Goal: Use online tool/utility: Utilize a website feature to perform a specific function

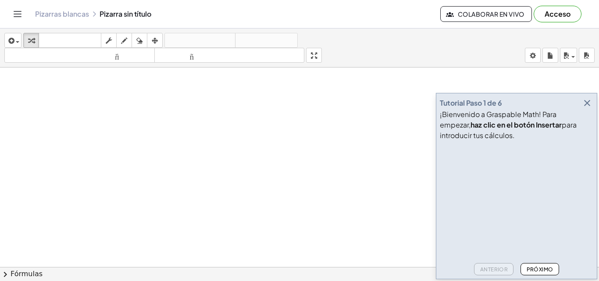
click at [585, 103] on icon "button" at bounding box center [587, 103] width 11 height 11
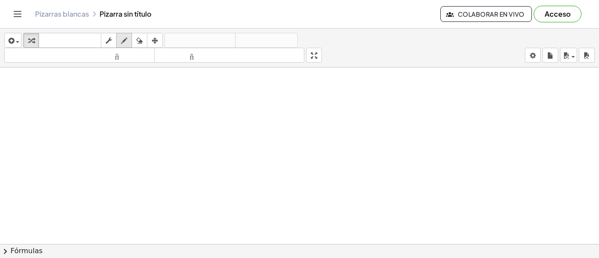
click at [123, 45] on icon "button" at bounding box center [124, 41] width 6 height 11
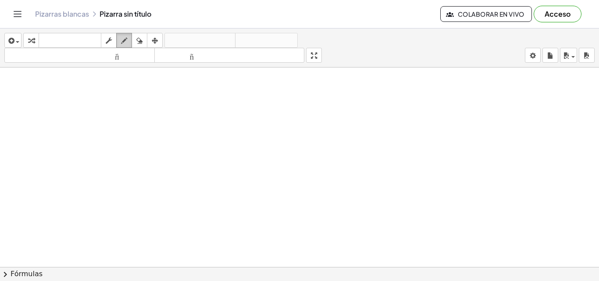
drag, startPoint x: 158, startPoint y: 107, endPoint x: 121, endPoint y: 45, distance: 72.4
click at [124, 44] on icon "button" at bounding box center [124, 41] width 6 height 11
drag, startPoint x: 158, startPoint y: 118, endPoint x: 168, endPoint y: 119, distance: 9.3
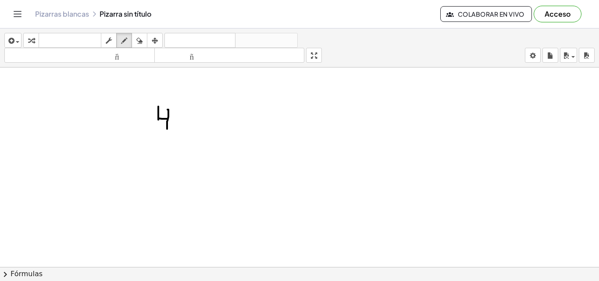
drag, startPoint x: 168, startPoint y: 110, endPoint x: 167, endPoint y: 130, distance: 20.2
drag, startPoint x: 211, startPoint y: 112, endPoint x: 207, endPoint y: 128, distance: 16.3
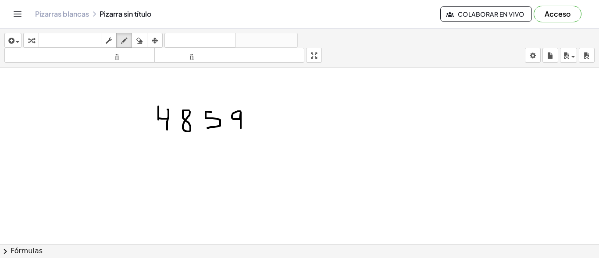
drag, startPoint x: 240, startPoint y: 111, endPoint x: 241, endPoint y: 128, distance: 17.1
drag, startPoint x: 247, startPoint y: 111, endPoint x: 255, endPoint y: 132, distance: 22.5
drag, startPoint x: 253, startPoint y: 125, endPoint x: 261, endPoint y: 125, distance: 7.9
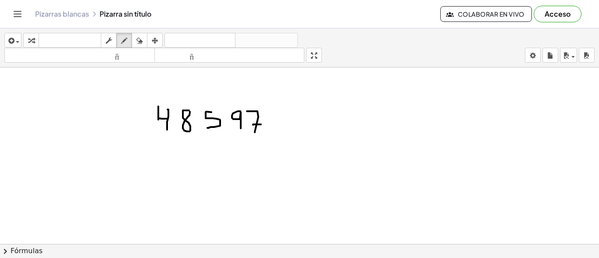
drag, startPoint x: 279, startPoint y: 109, endPoint x: 319, endPoint y: 110, distance: 39.5
drag, startPoint x: 287, startPoint y: 116, endPoint x: 298, endPoint y: 128, distance: 16.1
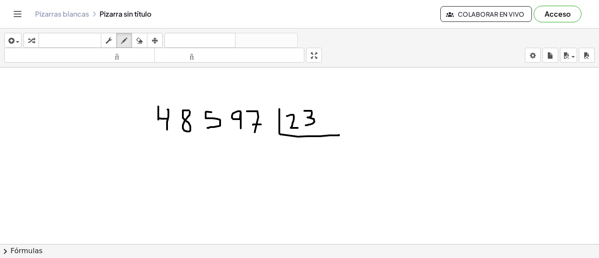
drag, startPoint x: 304, startPoint y: 111, endPoint x: 306, endPoint y: 125, distance: 14.5
drag, startPoint x: 150, startPoint y: 103, endPoint x: 196, endPoint y: 110, distance: 47.5
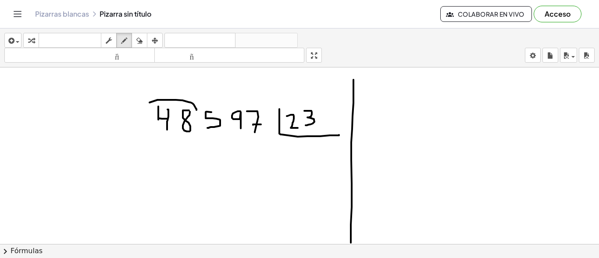
drag, startPoint x: 353, startPoint y: 80, endPoint x: 371, endPoint y: 146, distance: 69.0
drag, startPoint x: 372, startPoint y: 99, endPoint x: 386, endPoint y: 118, distance: 24.2
drag, startPoint x: 394, startPoint y: 98, endPoint x: 398, endPoint y: 119, distance: 21.0
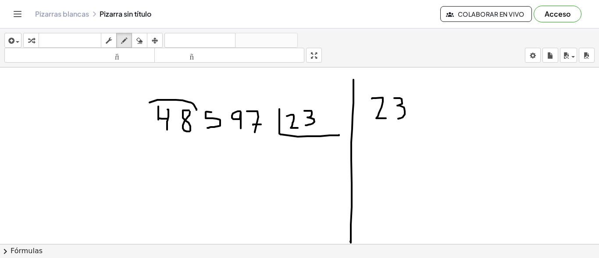
drag, startPoint x: 385, startPoint y: 135, endPoint x: 379, endPoint y: 148, distance: 14.3
drag, startPoint x: 378, startPoint y: 136, endPoint x: 386, endPoint y: 147, distance: 13.8
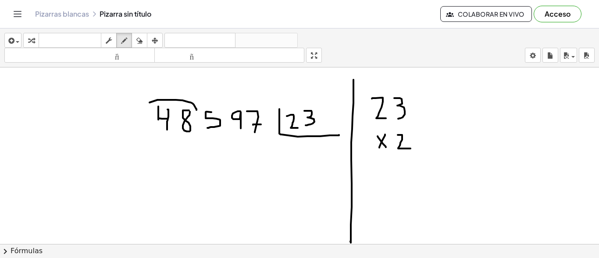
drag, startPoint x: 398, startPoint y: 135, endPoint x: 410, endPoint y: 149, distance: 18.6
drag, startPoint x: 361, startPoint y: 160, endPoint x: 428, endPoint y: 160, distance: 67.1
drag, startPoint x: 409, startPoint y: 166, endPoint x: 406, endPoint y: 177, distance: 11.3
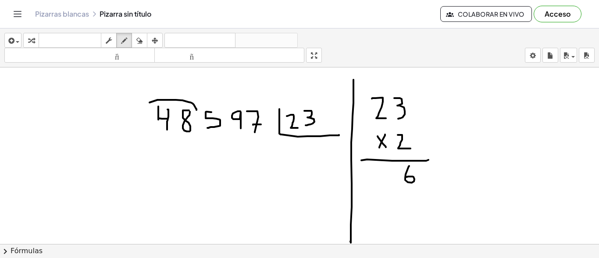
drag, startPoint x: 380, startPoint y: 167, endPoint x: 390, endPoint y: 185, distance: 20.5
drag, startPoint x: 393, startPoint y: 162, endPoint x: 399, endPoint y: 159, distance: 6.9
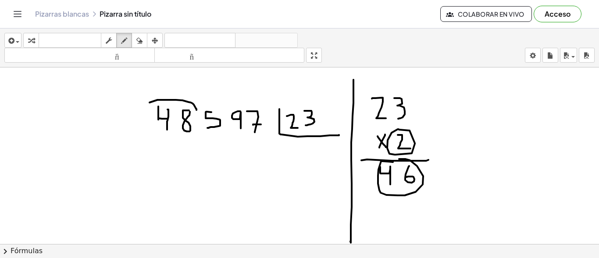
drag, startPoint x: 420, startPoint y: 132, endPoint x: 469, endPoint y: 97, distance: 59.8
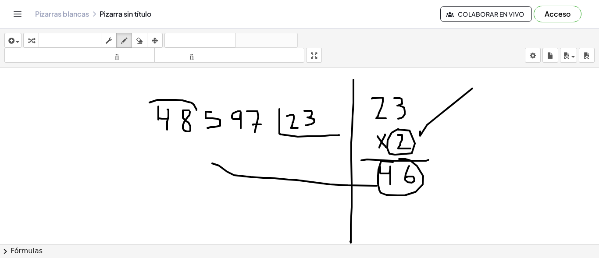
drag, startPoint x: 348, startPoint y: 185, endPoint x: 212, endPoint y: 164, distance: 137.3
drag, startPoint x: 204, startPoint y: 161, endPoint x: 213, endPoint y: 160, distance: 8.4
drag, startPoint x: 134, startPoint y: 152, endPoint x: 140, endPoint y: 152, distance: 6.1
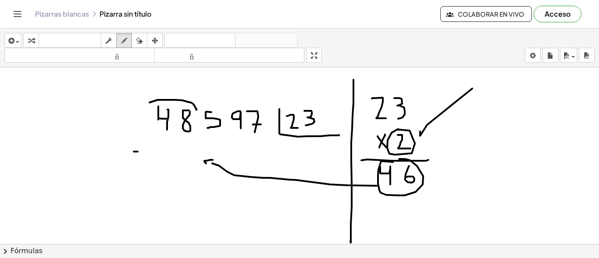
drag, startPoint x: 151, startPoint y: 145, endPoint x: 160, endPoint y: 158, distance: 15.8
drag, startPoint x: 179, startPoint y: 146, endPoint x: 175, endPoint y: 155, distance: 9.2
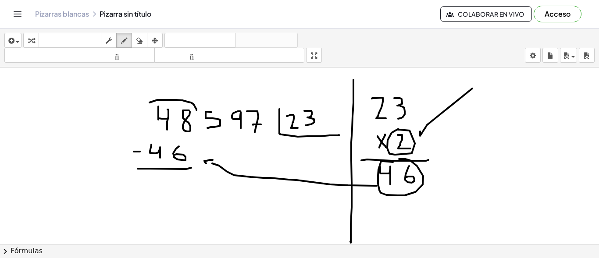
drag, startPoint x: 150, startPoint y: 169, endPoint x: 192, endPoint y: 168, distance: 42.1
click at [138, 42] on icon "button" at bounding box center [139, 41] width 6 height 11
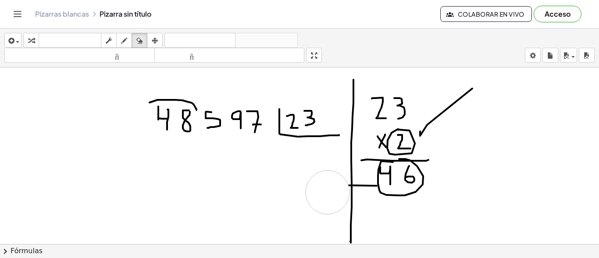
drag, startPoint x: 132, startPoint y: 150, endPoint x: 328, endPoint y: 193, distance: 200.1
click at [127, 36] on icon "button" at bounding box center [124, 41] width 6 height 11
drag, startPoint x: 393, startPoint y: 133, endPoint x: 337, endPoint y: 146, distance: 58.0
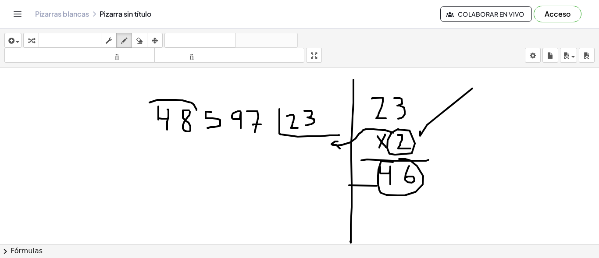
drag, startPoint x: 338, startPoint y: 142, endPoint x: 340, endPoint y: 149, distance: 7.4
drag, startPoint x: 286, startPoint y: 146, endPoint x: 303, endPoint y: 160, distance: 21.5
drag, startPoint x: 180, startPoint y: 143, endPoint x: 191, endPoint y: 165, distance: 24.9
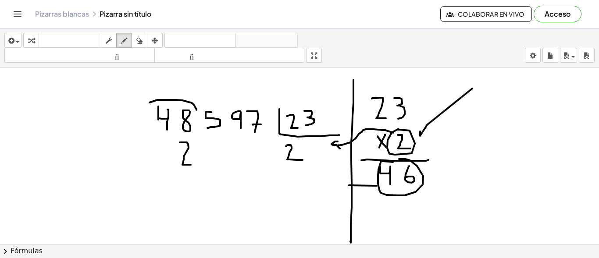
drag, startPoint x: 210, startPoint y: 131, endPoint x: 207, endPoint y: 136, distance: 5.9
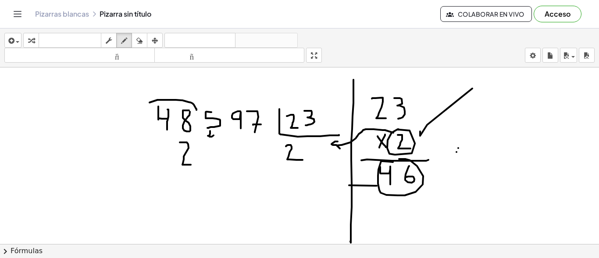
drag, startPoint x: 208, startPoint y: 136, endPoint x: 215, endPoint y: 135, distance: 7.1
drag, startPoint x: 211, startPoint y: 145, endPoint x: 200, endPoint y: 163, distance: 21.1
drag, startPoint x: 198, startPoint y: 136, endPoint x: 193, endPoint y: 138, distance: 5.0
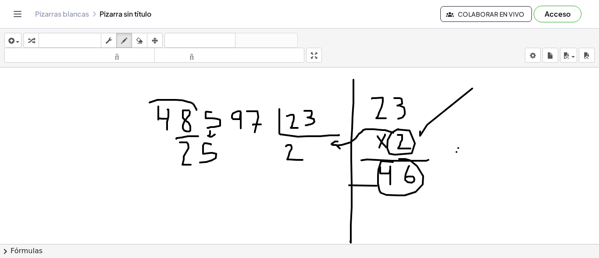
drag, startPoint x: 198, startPoint y: 136, endPoint x: 222, endPoint y: 179, distance: 49.1
drag, startPoint x: 485, startPoint y: 102, endPoint x: 495, endPoint y: 119, distance: 19.5
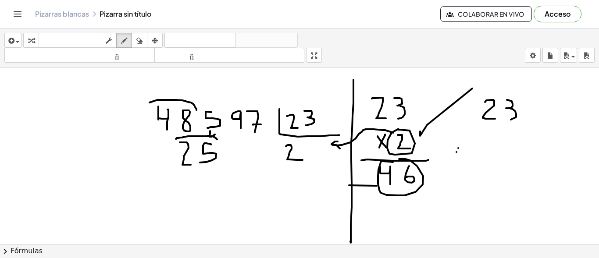
drag, startPoint x: 507, startPoint y: 100, endPoint x: 507, endPoint y: 127, distance: 27.2
drag, startPoint x: 498, startPoint y: 135, endPoint x: 488, endPoint y: 150, distance: 18.6
drag, startPoint x: 486, startPoint y: 137, endPoint x: 501, endPoint y: 147, distance: 18.0
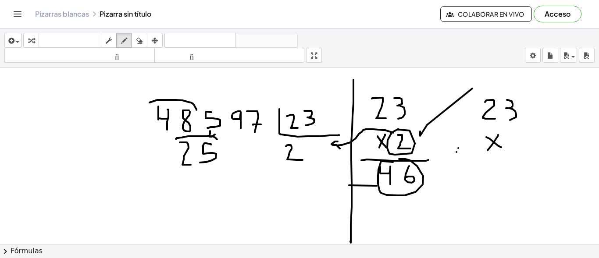
drag, startPoint x: 506, startPoint y: 140, endPoint x: 511, endPoint y: 143, distance: 5.6
drag, startPoint x: 481, startPoint y: 160, endPoint x: 527, endPoint y: 156, distance: 46.2
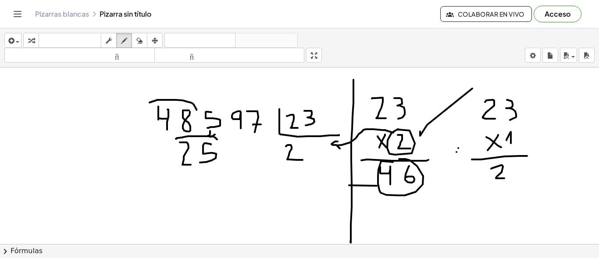
drag, startPoint x: 502, startPoint y: 165, endPoint x: 504, endPoint y: 178, distance: 13.3
drag, startPoint x: 512, startPoint y: 165, endPoint x: 511, endPoint y: 178, distance: 13.2
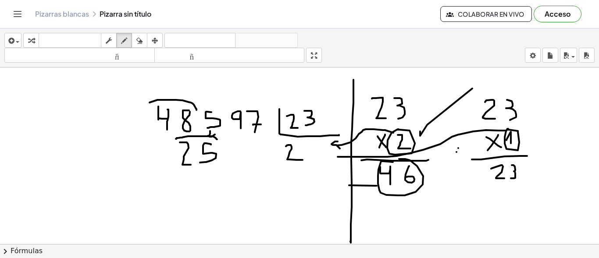
drag, startPoint x: 506, startPoint y: 131, endPoint x: 338, endPoint y: 157, distance: 170.9
drag, startPoint x: 334, startPoint y: 153, endPoint x: 338, endPoint y: 161, distance: 9.2
drag, startPoint x: 305, startPoint y: 151, endPoint x: 310, endPoint y: 159, distance: 9.3
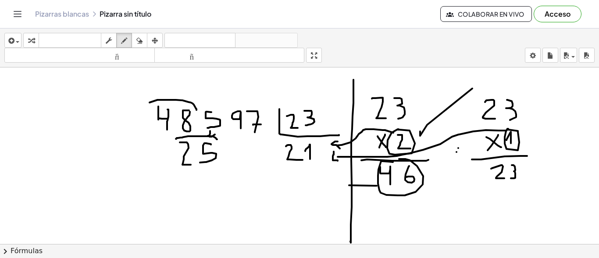
drag, startPoint x: 204, startPoint y: 172, endPoint x: 215, endPoint y: 194, distance: 24.5
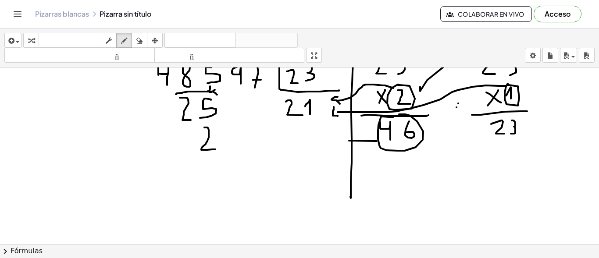
scroll to position [44, 0]
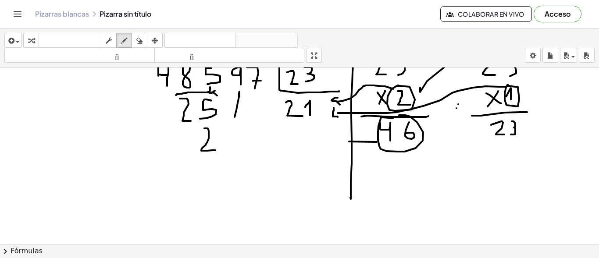
drag, startPoint x: 239, startPoint y: 92, endPoint x: 229, endPoint y: 119, distance: 29.0
click at [234, 119] on div at bounding box center [299, 258] width 599 height 468
drag, startPoint x: 228, startPoint y: 117, endPoint x: 245, endPoint y: 117, distance: 16.7
click at [245, 117] on div at bounding box center [299, 258] width 599 height 468
drag, startPoint x: 230, startPoint y: 132, endPoint x: 234, endPoint y: 151, distance: 20.0
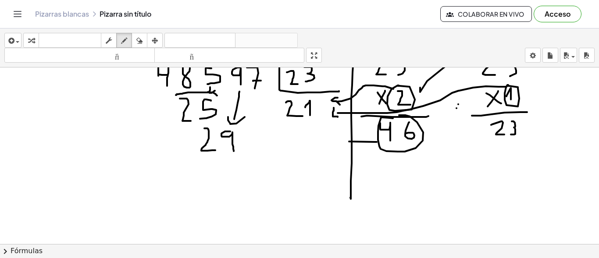
click at [234, 151] on div at bounding box center [299, 258] width 599 height 468
drag, startPoint x: 207, startPoint y: 128, endPoint x: 196, endPoint y: 131, distance: 11.4
click at [196, 131] on div at bounding box center [299, 258] width 599 height 468
drag, startPoint x: 314, startPoint y: 106, endPoint x: 317, endPoint y: 117, distance: 11.8
click at [317, 117] on div at bounding box center [299, 258] width 599 height 468
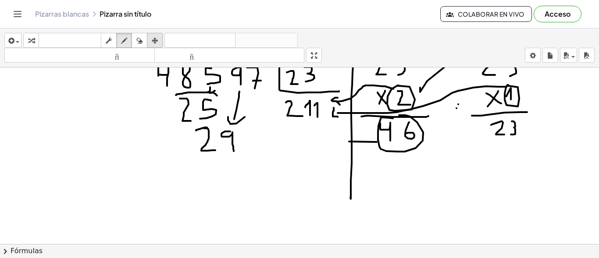
drag, startPoint x: 140, startPoint y: 41, endPoint x: 150, endPoint y: 38, distance: 10.4
click at [142, 40] on icon "button" at bounding box center [139, 41] width 6 height 11
click at [353, 81] on div at bounding box center [299, 258] width 599 height 468
click at [340, 101] on div at bounding box center [299, 258] width 599 height 468
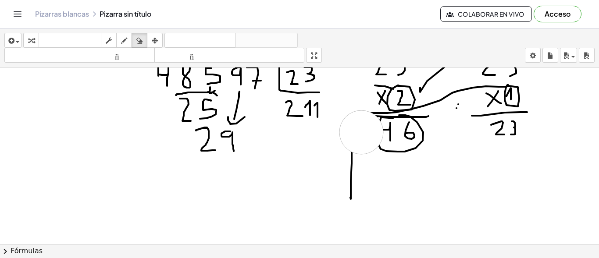
click at [361, 132] on div at bounding box center [299, 258] width 599 height 468
click at [353, 160] on div at bounding box center [299, 258] width 599 height 468
click at [353, 192] on div at bounding box center [299, 258] width 599 height 468
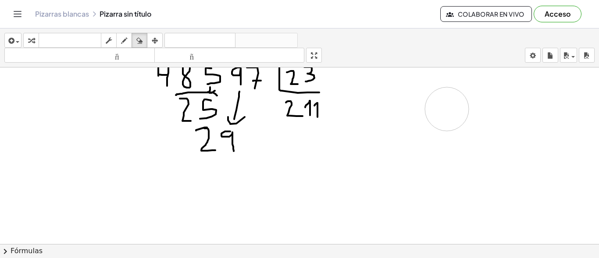
drag, startPoint x: 376, startPoint y: 112, endPoint x: 447, endPoint y: 109, distance: 70.6
click at [447, 109] on div at bounding box center [299, 258] width 599 height 468
click at [125, 36] on icon "button" at bounding box center [124, 41] width 6 height 11
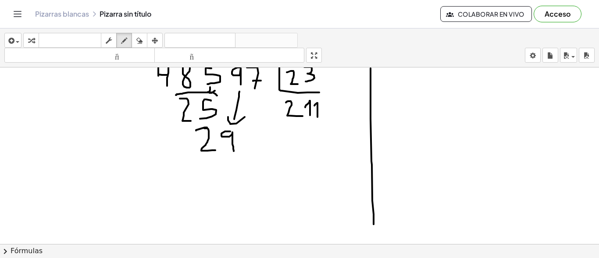
drag, startPoint x: 371, startPoint y: 68, endPoint x: 359, endPoint y: 227, distance: 158.7
click at [375, 245] on div "insertar Seleccione uno: Expresión matemática Función Texto Vídeo de YouTube Gr…" at bounding box center [299, 144] width 599 height 230
click at [121, 40] on icon "button" at bounding box center [124, 41] width 6 height 11
drag, startPoint x: 417, startPoint y: 90, endPoint x: 435, endPoint y: 108, distance: 25.1
click at [435, 108] on div at bounding box center [299, 258] width 599 height 468
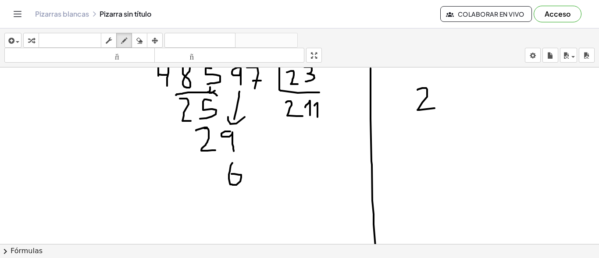
drag, startPoint x: 232, startPoint y: 163, endPoint x: 232, endPoint y: 174, distance: 11.0
click at [232, 174] on div at bounding box center [299, 258] width 599 height 468
drag, startPoint x: 255, startPoint y: 94, endPoint x: 238, endPoint y: 171, distance: 79.5
click at [252, 166] on div at bounding box center [299, 258] width 599 height 468
drag, startPoint x: 245, startPoint y: 162, endPoint x: 262, endPoint y: 161, distance: 17.6
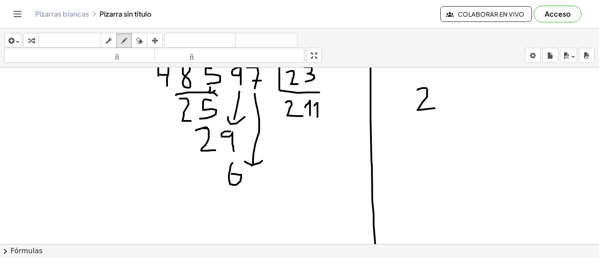
click at [262, 161] on div at bounding box center [299, 258] width 599 height 468
drag, startPoint x: 246, startPoint y: 169, endPoint x: 255, endPoint y: 184, distance: 16.7
click at [255, 184] on div at bounding box center [299, 258] width 599 height 468
drag, startPoint x: 253, startPoint y: 178, endPoint x: 259, endPoint y: 178, distance: 6.6
click at [259, 178] on div at bounding box center [299, 258] width 599 height 468
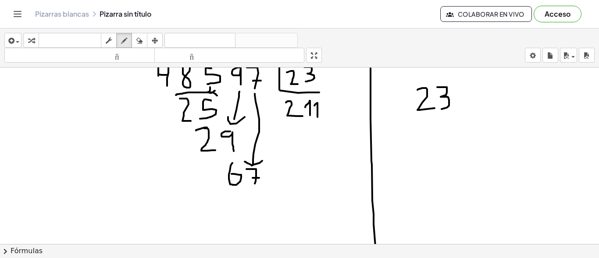
drag, startPoint x: 437, startPoint y: 87, endPoint x: 442, endPoint y: 109, distance: 22.4
click at [442, 109] on div at bounding box center [299, 258] width 599 height 468
drag, startPoint x: 429, startPoint y: 126, endPoint x: 424, endPoint y: 139, distance: 13.2
click at [424, 139] on div at bounding box center [299, 258] width 599 height 468
drag, startPoint x: 418, startPoint y: 127, endPoint x: 444, endPoint y: 133, distance: 26.2
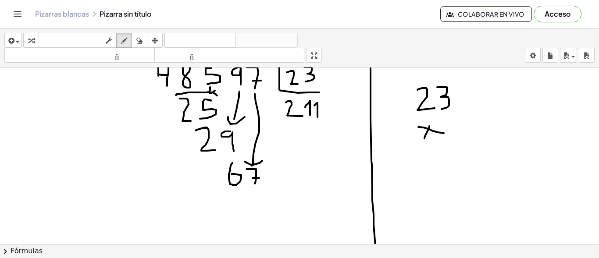
click at [444, 133] on div at bounding box center [299, 258] width 599 height 468
drag, startPoint x: 431, startPoint y: 122, endPoint x: 429, endPoint y: 129, distance: 7.5
click at [429, 129] on div at bounding box center [299, 258] width 599 height 468
drag, startPoint x: 403, startPoint y: 153, endPoint x: 493, endPoint y: 149, distance: 90.5
click at [493, 149] on div at bounding box center [299, 258] width 599 height 468
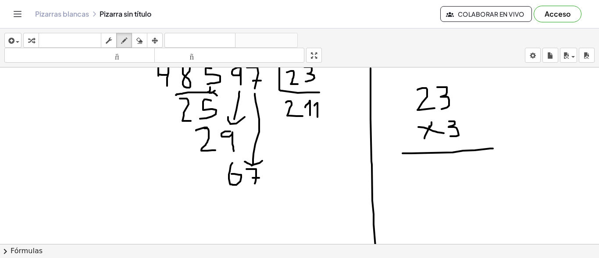
drag, startPoint x: 449, startPoint y: 121, endPoint x: 440, endPoint y: 112, distance: 13.3
click at [449, 136] on div at bounding box center [299, 258] width 599 height 468
drag, startPoint x: 460, startPoint y: 160, endPoint x: 459, endPoint y: 176, distance: 16.2
click at [459, 176] on div at bounding box center [299, 258] width 599 height 468
drag, startPoint x: 429, startPoint y: 160, endPoint x: 428, endPoint y: 168, distance: 8.9
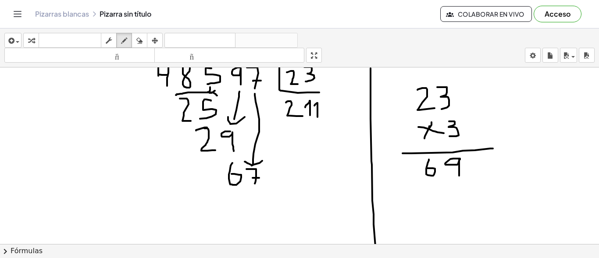
click at [428, 168] on div at bounding box center [299, 258] width 599 height 468
drag, startPoint x: 425, startPoint y: 183, endPoint x: 465, endPoint y: 182, distance: 39.5
click at [465, 182] on div at bounding box center [299, 258] width 599 height 468
drag, startPoint x: 445, startPoint y: 190, endPoint x: 460, endPoint y: 189, distance: 14.9
click at [460, 189] on div at bounding box center [299, 258] width 599 height 468
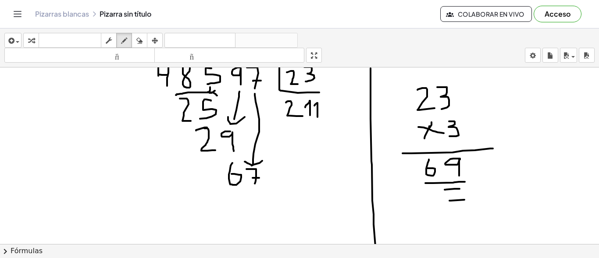
drag, startPoint x: 464, startPoint y: 200, endPoint x: 461, endPoint y: 194, distance: 6.7
click at [465, 199] on div at bounding box center [299, 258] width 599 height 468
drag, startPoint x: 486, startPoint y: 166, endPoint x: 481, endPoint y: 171, distance: 7.1
click at [481, 171] on div at bounding box center [299, 258] width 599 height 468
drag, startPoint x: 481, startPoint y: 162, endPoint x: 493, endPoint y: 173, distance: 15.8
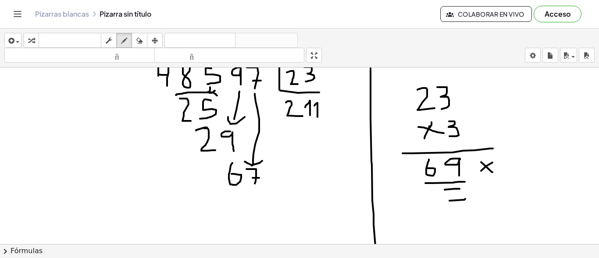
click at [492, 173] on div at bounding box center [299, 258] width 599 height 468
click at [487, 157] on div at bounding box center [299, 258] width 599 height 468
drag, startPoint x: 532, startPoint y: 89, endPoint x: 543, endPoint y: 100, distance: 15.8
click at [543, 100] on div at bounding box center [299, 258] width 599 height 468
drag, startPoint x: 550, startPoint y: 86, endPoint x: 551, endPoint y: 106, distance: 19.8
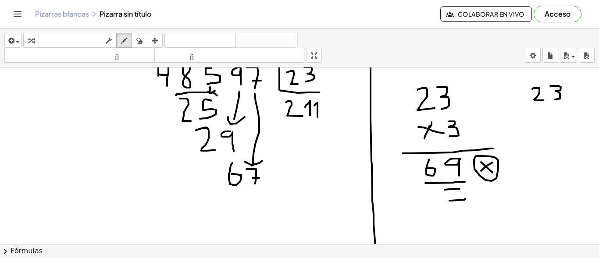
click at [554, 100] on div at bounding box center [299, 258] width 599 height 468
drag, startPoint x: 545, startPoint y: 114, endPoint x: 540, endPoint y: 127, distance: 13.8
click at [540, 127] on div at bounding box center [299, 258] width 599 height 468
drag, startPoint x: 539, startPoint y: 114, endPoint x: 548, endPoint y: 125, distance: 14.0
click at [548, 125] on div at bounding box center [299, 258] width 599 height 468
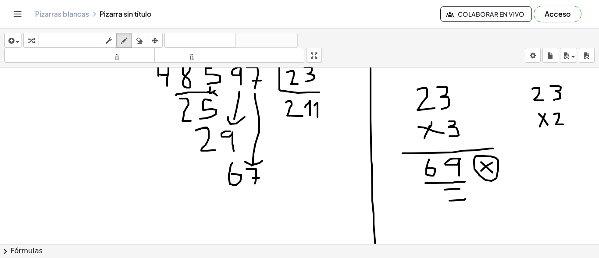
drag, startPoint x: 554, startPoint y: 114, endPoint x: 563, endPoint y: 125, distance: 13.7
click at [563, 125] on div at bounding box center [299, 258] width 599 height 468
drag, startPoint x: 555, startPoint y: 134, endPoint x: 549, endPoint y: 130, distance: 7.1
click at [569, 134] on div at bounding box center [299, 258] width 599 height 468
drag, startPoint x: 538, startPoint y: 142, endPoint x: 543, endPoint y: 155, distance: 14.3
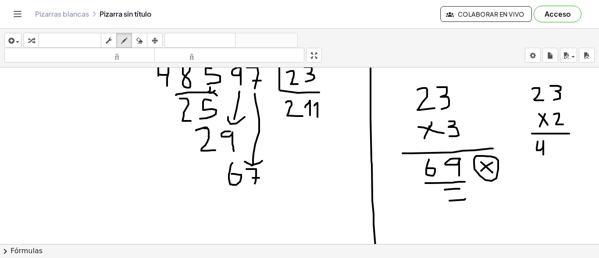
click at [543, 155] on div at bounding box center [299, 258] width 599 height 468
drag, startPoint x: 559, startPoint y: 141, endPoint x: 555, endPoint y: 149, distance: 8.8
click at [555, 149] on div at bounding box center [299, 258] width 599 height 468
drag, startPoint x: 552, startPoint y: 135, endPoint x: 537, endPoint y: 134, distance: 14.9
click at [552, 132] on div at bounding box center [299, 258] width 599 height 468
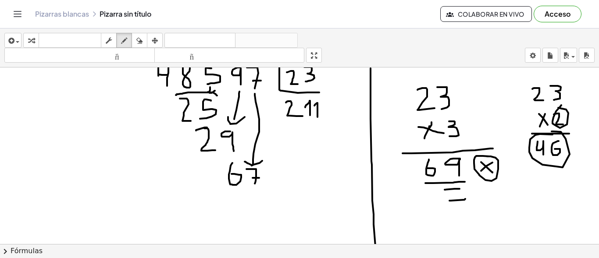
click at [558, 108] on div at bounding box center [299, 258] width 599 height 468
drag, startPoint x: 556, startPoint y: 112, endPoint x: 367, endPoint y: 86, distance: 190.3
click at [367, 86] on div at bounding box center [299, 258] width 599 height 468
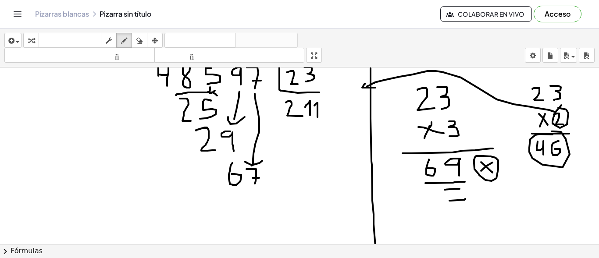
drag, startPoint x: 365, startPoint y: 84, endPoint x: 376, endPoint y: 88, distance: 11.7
click at [376, 88] on div at bounding box center [299, 258] width 599 height 468
click at [335, 115] on div at bounding box center [299, 258] width 599 height 468
drag, startPoint x: 319, startPoint y: 91, endPoint x: 343, endPoint y: 91, distance: 24.1
click at [343, 91] on div at bounding box center [299, 258] width 599 height 468
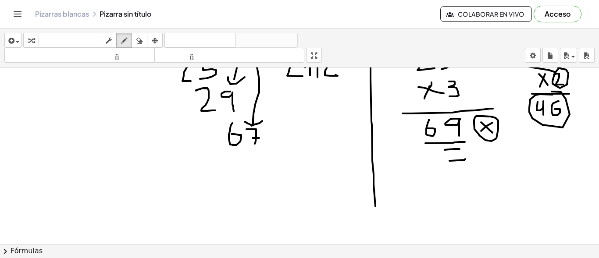
scroll to position [88, 0]
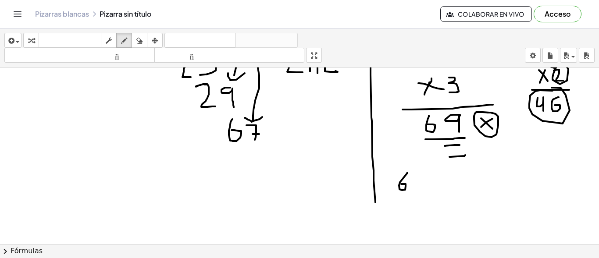
drag, startPoint x: 407, startPoint y: 173, endPoint x: 401, endPoint y: 184, distance: 12.9
click at [401, 184] on div at bounding box center [299, 214] width 599 height 468
drag, startPoint x: 416, startPoint y: 173, endPoint x: 425, endPoint y: 189, distance: 18.7
click at [425, 189] on div at bounding box center [299, 214] width 599 height 468
drag, startPoint x: 423, startPoint y: 182, endPoint x: 431, endPoint y: 181, distance: 8.4
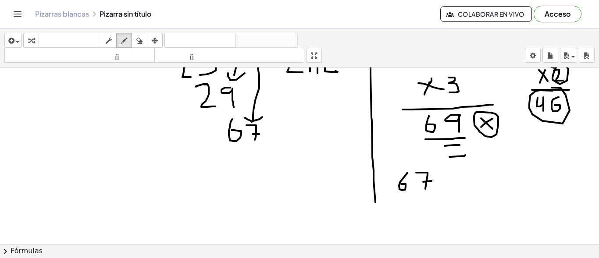
click at [431, 181] on div at bounding box center [299, 214] width 599 height 468
click at [389, 202] on div at bounding box center [299, 214] width 599 height 468
drag, startPoint x: 396, startPoint y: 197, endPoint x: 402, endPoint y: 207, distance: 11.8
click at [402, 207] on div at bounding box center [299, 214] width 599 height 468
drag, startPoint x: 425, startPoint y: 198, endPoint x: 411, endPoint y: 210, distance: 18.7
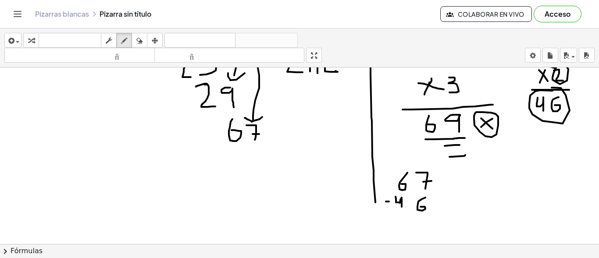
click at [420, 207] on div at bounding box center [299, 214] width 599 height 468
drag, startPoint x: 388, startPoint y: 217, endPoint x: 430, endPoint y: 217, distance: 41.7
click at [430, 217] on div at bounding box center [299, 214] width 599 height 468
drag, startPoint x: 406, startPoint y: 223, endPoint x: 410, endPoint y: 232, distance: 10.0
click at [410, 232] on div at bounding box center [299, 214] width 599 height 468
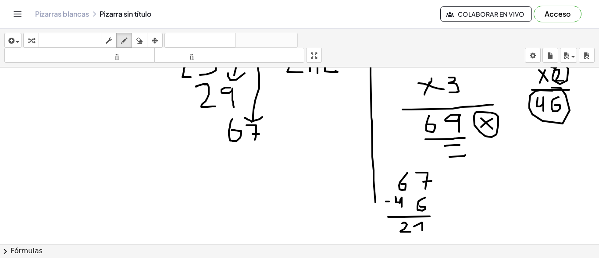
drag, startPoint x: 414, startPoint y: 227, endPoint x: 422, endPoint y: 231, distance: 9.2
click at [422, 231] on div at bounding box center [299, 214] width 599 height 468
drag, startPoint x: 231, startPoint y: 152, endPoint x: 241, endPoint y: 170, distance: 20.2
click at [241, 170] on div at bounding box center [299, 214] width 599 height 468
drag, startPoint x: 248, startPoint y: 158, endPoint x: 252, endPoint y: 169, distance: 11.2
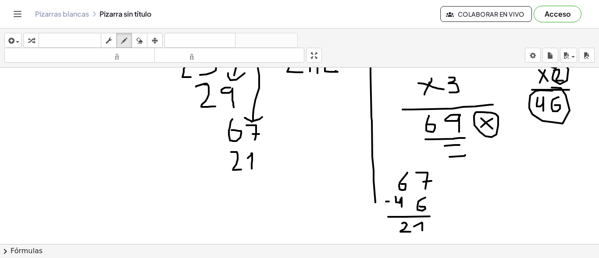
click at [252, 169] on div at bounding box center [299, 214] width 599 height 468
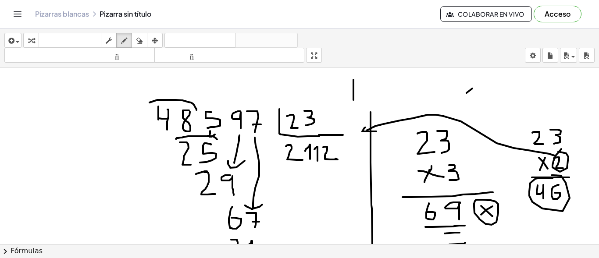
scroll to position [44, 0]
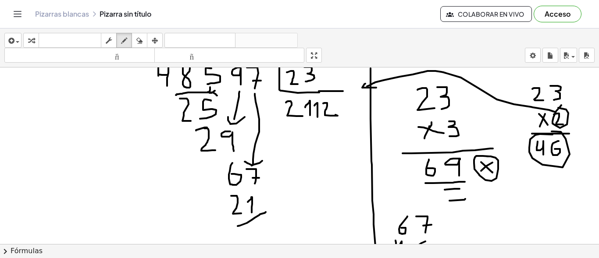
drag, startPoint x: 238, startPoint y: 226, endPoint x: 266, endPoint y: 212, distance: 31.4
click at [266, 212] on div at bounding box center [299, 258] width 599 height 468
click at [238, 193] on div at bounding box center [299, 258] width 599 height 468
drag, startPoint x: 277, startPoint y: 187, endPoint x: 353, endPoint y: 151, distance: 84.3
click at [371, 147] on div at bounding box center [299, 258] width 599 height 468
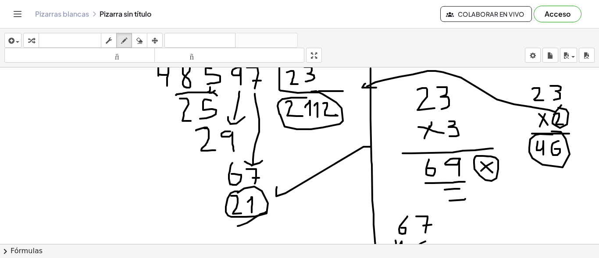
click at [304, 95] on div at bounding box center [299, 258] width 599 height 468
drag, startPoint x: 340, startPoint y: 98, endPoint x: 354, endPoint y: 96, distance: 13.8
click at [360, 96] on div at bounding box center [299, 258] width 599 height 468
click at [138, 42] on icon "button" at bounding box center [139, 41] width 6 height 11
click at [282, 196] on div at bounding box center [299, 258] width 599 height 468
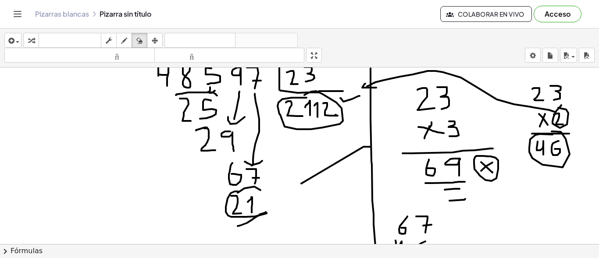
drag, startPoint x: 307, startPoint y: 183, endPoint x: 312, endPoint y: 182, distance: 5.5
click at [307, 183] on div at bounding box center [299, 258] width 599 height 468
click at [334, 175] on div at bounding box center [299, 258] width 599 height 468
click at [348, 158] on div at bounding box center [299, 258] width 599 height 468
click at [358, 153] on div at bounding box center [299, 258] width 599 height 468
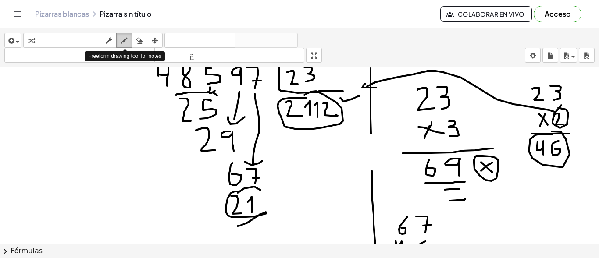
click at [125, 35] on div "button" at bounding box center [123, 40] width 11 height 11
click at [138, 41] on icon "button" at bounding box center [139, 41] width 6 height 11
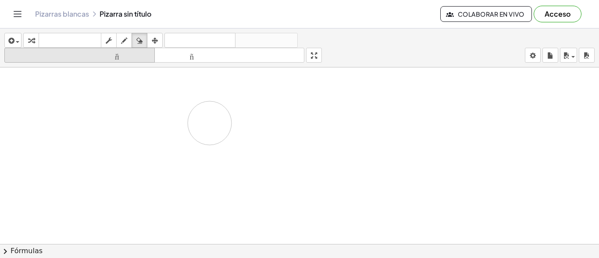
drag, startPoint x: 127, startPoint y: 86, endPoint x: 143, endPoint y: 48, distance: 41.9
click at [211, 123] on div at bounding box center [299, 258] width 599 height 468
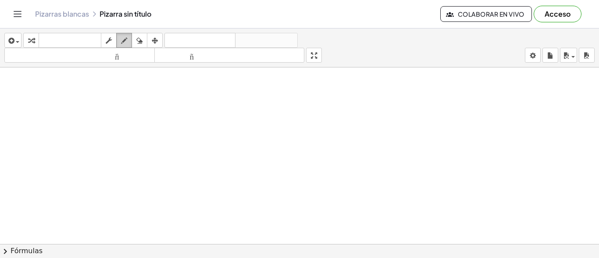
click at [123, 38] on icon "button" at bounding box center [124, 41] width 6 height 11
drag, startPoint x: 170, startPoint y: 94, endPoint x: 181, endPoint y: 113, distance: 21.6
click at [181, 113] on div at bounding box center [299, 258] width 599 height 468
click at [193, 93] on div at bounding box center [299, 258] width 599 height 468
drag, startPoint x: 205, startPoint y: 95, endPoint x: 215, endPoint y: 113, distance: 20.8
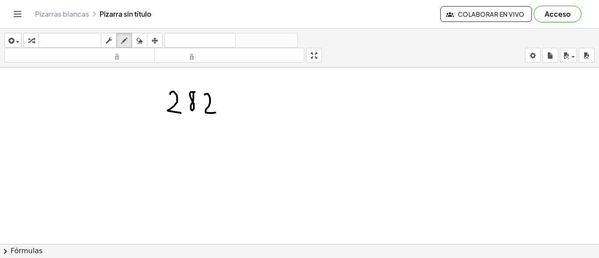
click at [215, 113] on div at bounding box center [299, 258] width 599 height 468
drag, startPoint x: 223, startPoint y: 92, endPoint x: 221, endPoint y: 111, distance: 18.5
click at [223, 111] on div at bounding box center [299, 258] width 599 height 468
drag, startPoint x: 221, startPoint y: 104, endPoint x: 232, endPoint y: 103, distance: 11.8
click at [232, 103] on div at bounding box center [299, 258] width 599 height 468
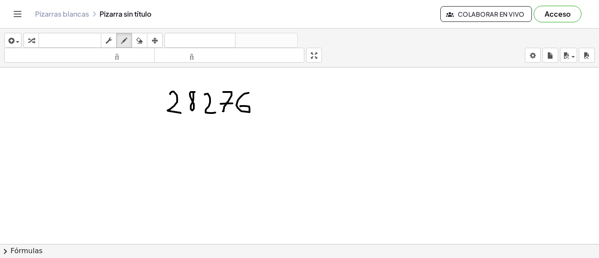
drag, startPoint x: 249, startPoint y: 93, endPoint x: 240, endPoint y: 107, distance: 15.9
click at [240, 107] on div at bounding box center [299, 258] width 599 height 468
drag, startPoint x: 265, startPoint y: 93, endPoint x: 309, endPoint y: 110, distance: 46.8
click at [309, 110] on div at bounding box center [299, 258] width 599 height 468
drag, startPoint x: 271, startPoint y: 93, endPoint x: 269, endPoint y: 103, distance: 11.2
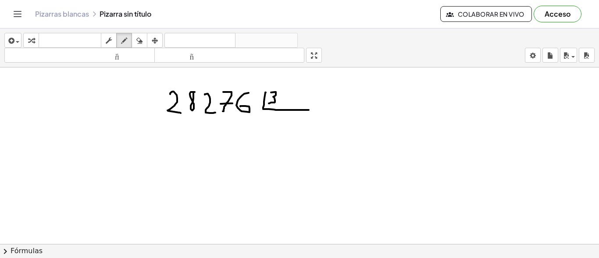
click at [269, 103] on div at bounding box center [299, 258] width 599 height 468
drag, startPoint x: 282, startPoint y: 93, endPoint x: 292, endPoint y: 103, distance: 14.9
click at [292, 103] on div at bounding box center [299, 258] width 599 height 468
click at [136, 42] on div "button" at bounding box center [139, 40] width 11 height 11
click at [163, 105] on div at bounding box center [299, 258] width 599 height 468
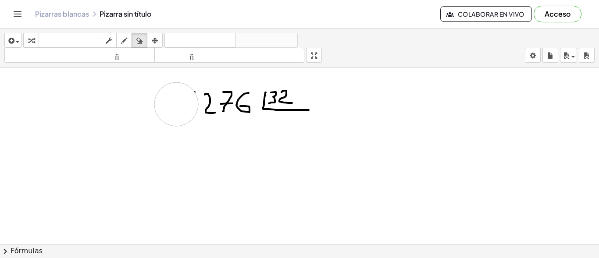
click at [176, 104] on div at bounding box center [299, 258] width 599 height 468
click at [199, 104] on div at bounding box center [299, 258] width 599 height 468
click at [232, 105] on div at bounding box center [299, 258] width 599 height 468
click at [124, 40] on icon "button" at bounding box center [124, 41] width 6 height 11
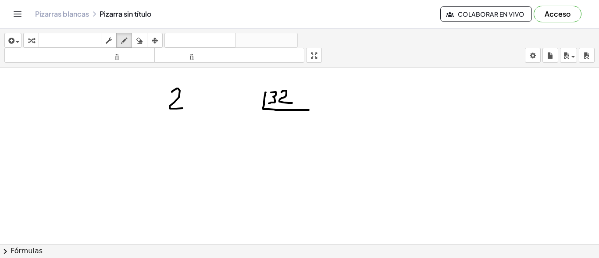
drag, startPoint x: 177, startPoint y: 89, endPoint x: 182, endPoint y: 108, distance: 20.5
click at [182, 108] on div at bounding box center [299, 258] width 599 height 468
click at [199, 91] on div at bounding box center [299, 258] width 599 height 468
drag, startPoint x: 207, startPoint y: 89, endPoint x: 210, endPoint y: 100, distance: 11.4
click at [211, 106] on div at bounding box center [299, 258] width 599 height 468
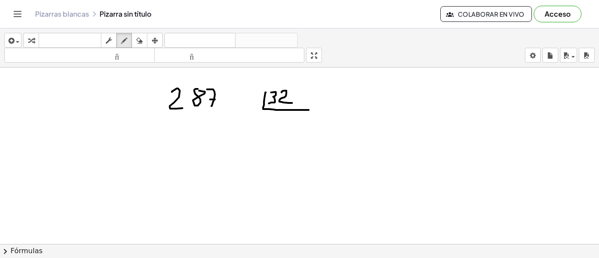
click at [215, 100] on div at bounding box center [299, 258] width 599 height 468
drag, startPoint x: 231, startPoint y: 89, endPoint x: 220, endPoint y: 107, distance: 20.9
click at [220, 107] on div at bounding box center [299, 258] width 599 height 468
drag, startPoint x: 248, startPoint y: 90, endPoint x: 239, endPoint y: 97, distance: 11.6
click at [239, 97] on div at bounding box center [299, 258] width 599 height 468
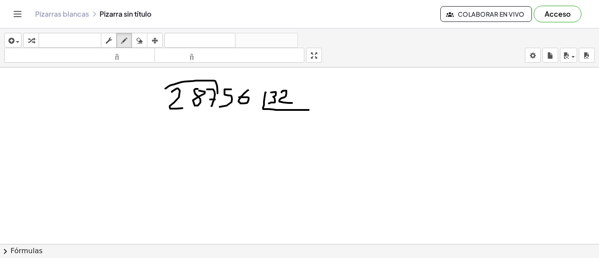
drag, startPoint x: 165, startPoint y: 89, endPoint x: 217, endPoint y: 93, distance: 52.4
click at [217, 93] on div at bounding box center [299, 258] width 599 height 468
drag, startPoint x: 383, startPoint y: 71, endPoint x: 391, endPoint y: 248, distance: 176.9
click at [391, 248] on div "insertar Seleccione uno: Expresión matemática Función Texto Vídeo de YouTube Gr…" at bounding box center [299, 144] width 599 height 230
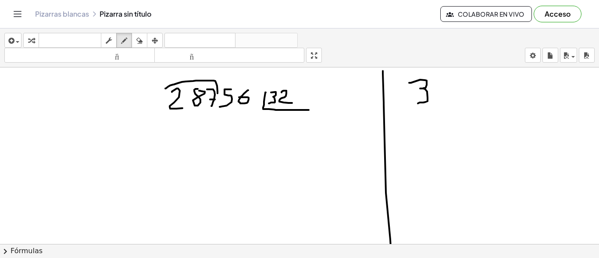
drag, startPoint x: 409, startPoint y: 83, endPoint x: 418, endPoint y: 103, distance: 22.4
click at [418, 103] on div at bounding box center [299, 258] width 599 height 468
drag, startPoint x: 436, startPoint y: 81, endPoint x: 454, endPoint y: 100, distance: 26.1
click at [454, 100] on div at bounding box center [299, 258] width 599 height 468
drag, startPoint x: 429, startPoint y: 117, endPoint x: 423, endPoint y: 132, distance: 16.9
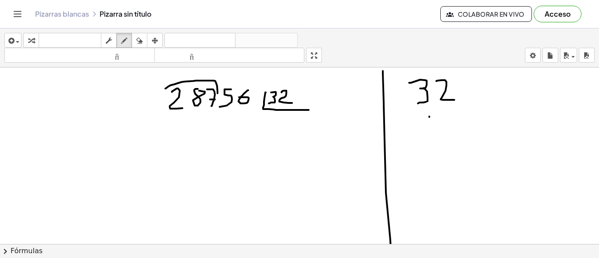
click at [423, 132] on div at bounding box center [299, 258] width 599 height 468
drag, startPoint x: 420, startPoint y: 121, endPoint x: 434, endPoint y: 130, distance: 16.2
click at [434, 130] on div at bounding box center [299, 258] width 599 height 468
drag, startPoint x: 453, startPoint y: 113, endPoint x: 410, endPoint y: 138, distance: 49.3
click at [446, 129] on div at bounding box center [299, 258] width 599 height 468
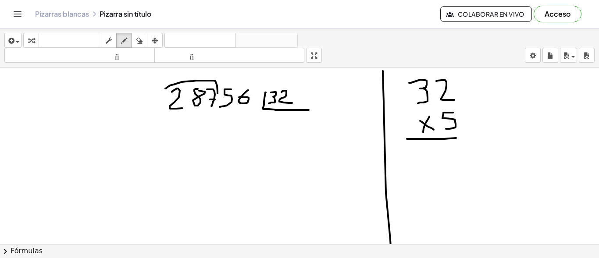
drag, startPoint x: 407, startPoint y: 139, endPoint x: 471, endPoint y: 138, distance: 63.6
click at [471, 138] on div at bounding box center [299, 258] width 599 height 468
click at [455, 147] on div at bounding box center [299, 258] width 599 height 468
click at [422, 73] on div at bounding box center [299, 258] width 599 height 468
drag, startPoint x: 418, startPoint y: 152, endPoint x: 421, endPoint y: 162, distance: 10.3
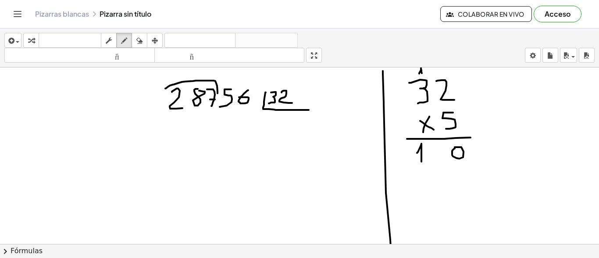
click at [421, 162] on div at bounding box center [299, 258] width 599 height 468
drag, startPoint x: 434, startPoint y: 143, endPoint x: 433, endPoint y: 154, distance: 10.6
click at [433, 154] on div at bounding box center [299, 258] width 599 height 468
drag, startPoint x: 505, startPoint y: 80, endPoint x: 498, endPoint y: 95, distance: 17.1
click at [498, 95] on div at bounding box center [299, 258] width 599 height 468
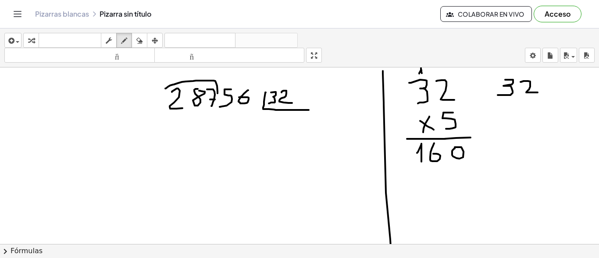
drag, startPoint x: 521, startPoint y: 82, endPoint x: 538, endPoint y: 93, distance: 20.1
click at [538, 93] on div at bounding box center [299, 258] width 599 height 468
drag, startPoint x: 509, startPoint y: 119, endPoint x: 506, endPoint y: 130, distance: 11.3
click at [506, 130] on div at bounding box center [299, 258] width 599 height 468
drag, startPoint x: 501, startPoint y: 120, endPoint x: 513, endPoint y: 129, distance: 15.3
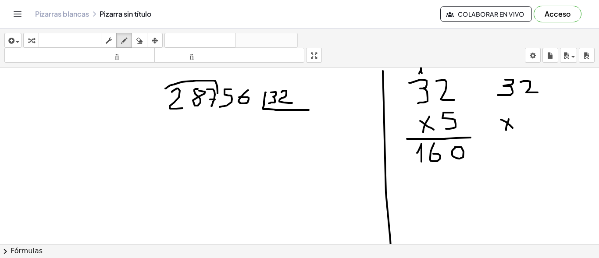
click at [513, 129] on div at bounding box center [299, 258] width 599 height 468
drag, startPoint x: 524, startPoint y: 114, endPoint x: 535, endPoint y: 130, distance: 19.6
click at [535, 130] on div at bounding box center [299, 258] width 599 height 468
drag, startPoint x: 535, startPoint y: 123, endPoint x: 546, endPoint y: 122, distance: 11.5
click at [546, 122] on div at bounding box center [299, 258] width 599 height 468
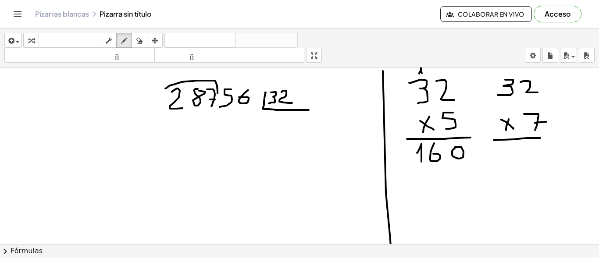
drag, startPoint x: 494, startPoint y: 140, endPoint x: 542, endPoint y: 138, distance: 48.7
click at [542, 138] on div at bounding box center [299, 258] width 599 height 468
drag, startPoint x: 533, startPoint y: 147, endPoint x: 540, endPoint y: 160, distance: 15.3
click at [540, 160] on div at bounding box center [299, 258] width 599 height 468
drag, startPoint x: 504, startPoint y: 74, endPoint x: 510, endPoint y: 75, distance: 6.2
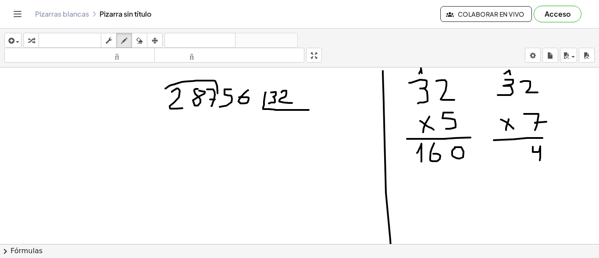
click at [510, 75] on div at bounding box center [299, 258] width 599 height 468
drag, startPoint x: 498, startPoint y: 150, endPoint x: 509, endPoint y: 161, distance: 15.2
click at [509, 161] on div at bounding box center [299, 258] width 599 height 468
drag, startPoint x: 513, startPoint y: 150, endPoint x: 524, endPoint y: 160, distance: 15.2
click at [524, 160] on div at bounding box center [299, 258] width 599 height 468
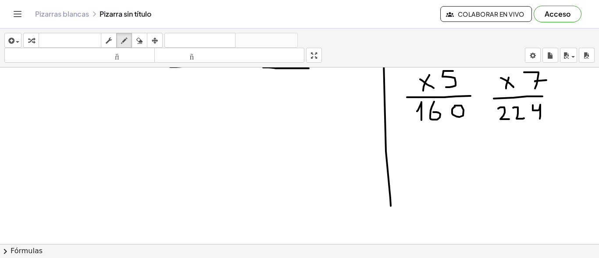
scroll to position [88, 0]
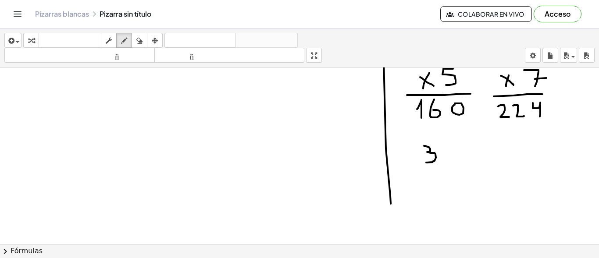
drag, startPoint x: 424, startPoint y: 146, endPoint x: 426, endPoint y: 163, distance: 16.8
click at [426, 163] on div at bounding box center [299, 214] width 599 height 468
drag, startPoint x: 441, startPoint y: 148, endPoint x: 455, endPoint y: 159, distance: 18.1
click at [455, 159] on div at bounding box center [299, 214] width 599 height 468
drag, startPoint x: 440, startPoint y: 177, endPoint x: 428, endPoint y: 187, distance: 14.9
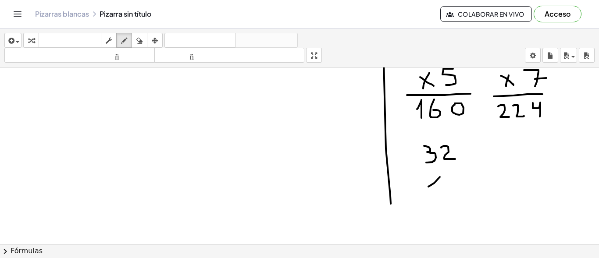
click at [428, 187] on div at bounding box center [299, 214] width 599 height 468
drag, startPoint x: 428, startPoint y: 178, endPoint x: 442, endPoint y: 185, distance: 15.9
click at [436, 186] on div at bounding box center [299, 214] width 599 height 468
drag, startPoint x: 450, startPoint y: 177, endPoint x: 455, endPoint y: 176, distance: 4.9
click at [455, 176] on div at bounding box center [299, 214] width 599 height 468
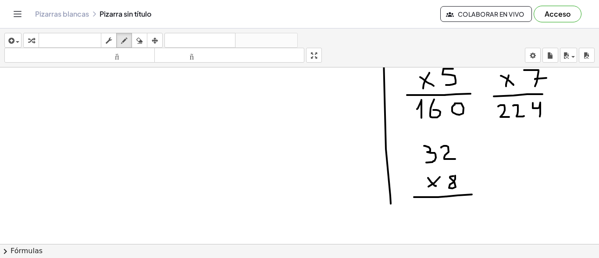
drag, startPoint x: 414, startPoint y: 197, endPoint x: 472, endPoint y: 195, distance: 57.9
click at [472, 195] on div at bounding box center [299, 214] width 599 height 468
drag, startPoint x: 458, startPoint y: 204, endPoint x: 453, endPoint y: 216, distance: 13.0
click at [453, 216] on div at bounding box center [299, 214] width 599 height 468
drag, startPoint x: 428, startPoint y: 136, endPoint x: 435, endPoint y: 149, distance: 14.6
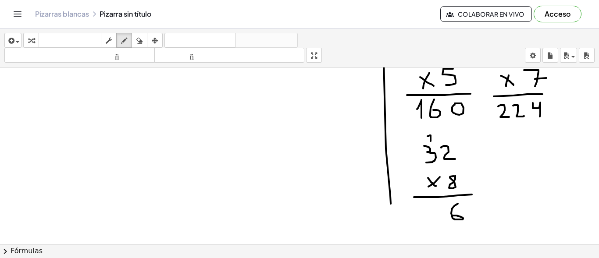
click at [431, 141] on div at bounding box center [299, 214] width 599 height 468
drag, startPoint x: 419, startPoint y: 208, endPoint x: 426, endPoint y: 221, distance: 14.5
click at [426, 221] on div at bounding box center [299, 214] width 599 height 468
drag, startPoint x: 444, startPoint y: 207, endPoint x: 437, endPoint y: 222, distance: 16.1
click at [437, 222] on div at bounding box center [299, 214] width 599 height 468
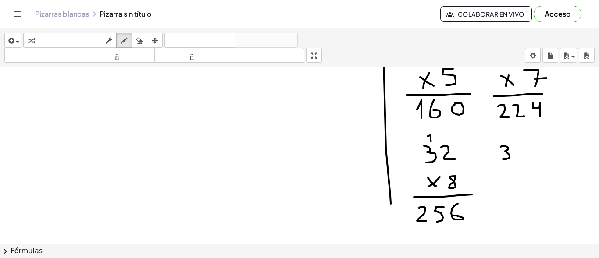
drag, startPoint x: 501, startPoint y: 147, endPoint x: 503, endPoint y: 159, distance: 12.5
click at [503, 159] on div at bounding box center [299, 214] width 599 height 468
drag, startPoint x: 517, startPoint y: 145, endPoint x: 528, endPoint y: 155, distance: 14.9
click at [528, 155] on div at bounding box center [299, 214] width 599 height 468
drag, startPoint x: 511, startPoint y: 175, endPoint x: 504, endPoint y: 185, distance: 12.3
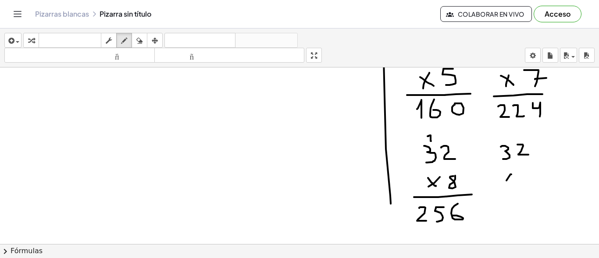
click at [505, 185] on div at bounding box center [299, 214] width 599 height 468
drag, startPoint x: 502, startPoint y: 175, endPoint x: 511, endPoint y: 182, distance: 12.5
click at [511, 182] on div at bounding box center [299, 214] width 599 height 468
drag, startPoint x: 528, startPoint y: 172, endPoint x: 528, endPoint y: 186, distance: 14.1
click at [528, 186] on div at bounding box center [299, 214] width 599 height 468
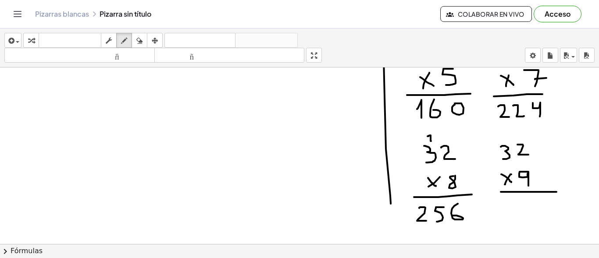
drag, startPoint x: 501, startPoint y: 192, endPoint x: 556, endPoint y: 192, distance: 55.7
click at [556, 192] on div at bounding box center [299, 214] width 599 height 468
click at [534, 198] on div at bounding box center [299, 214] width 599 height 468
drag, startPoint x: 504, startPoint y: 136, endPoint x: 510, endPoint y: 136, distance: 6.6
click at [510, 136] on div at bounding box center [299, 214] width 599 height 468
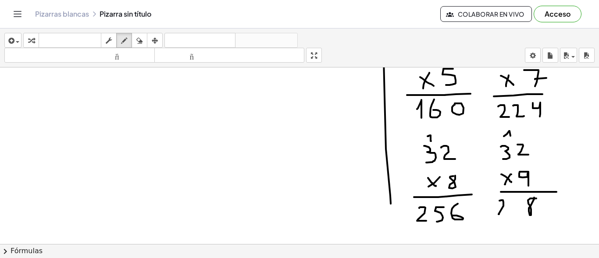
drag, startPoint x: 499, startPoint y: 201, endPoint x: 505, endPoint y: 214, distance: 14.7
click at [505, 214] on div at bounding box center [299, 214] width 599 height 468
click at [521, 198] on div at bounding box center [299, 214] width 599 height 468
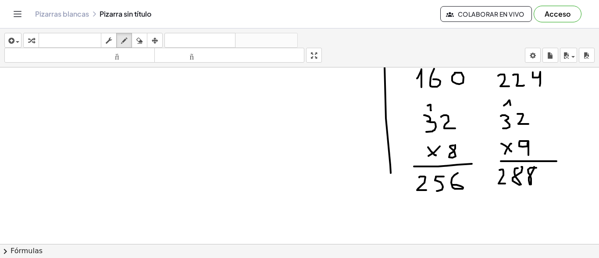
scroll to position [132, 0]
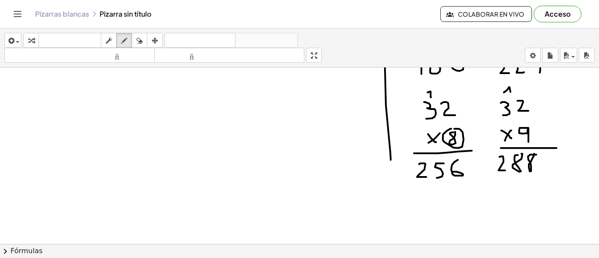
click at [454, 129] on div at bounding box center [299, 170] width 599 height 468
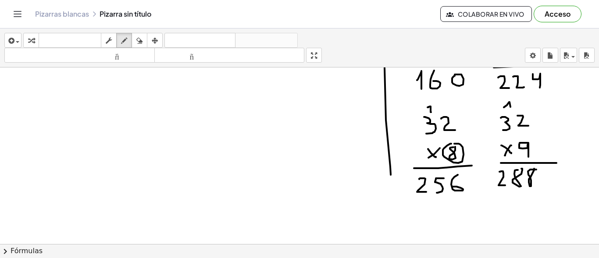
scroll to position [44, 0]
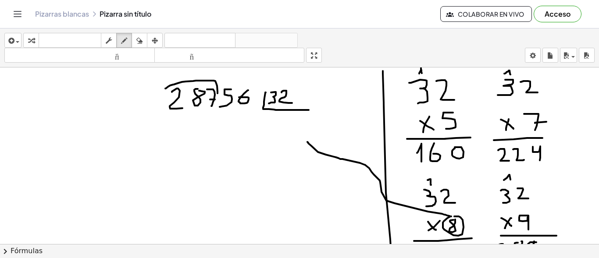
drag, startPoint x: 450, startPoint y: 217, endPoint x: 307, endPoint y: 142, distance: 160.8
click at [307, 142] on div at bounding box center [299, 258] width 599 height 468
click at [310, 137] on div at bounding box center [299, 258] width 599 height 468
drag, startPoint x: 275, startPoint y: 115, endPoint x: 322, endPoint y: 187, distance: 85.7
click at [278, 116] on div at bounding box center [299, 258] width 599 height 468
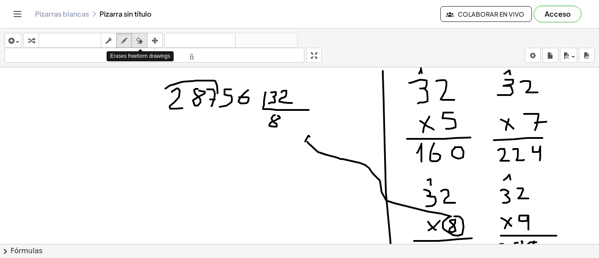
click at [138, 42] on icon "button" at bounding box center [139, 41] width 6 height 11
click at [316, 149] on div at bounding box center [299, 258] width 599 height 468
click at [343, 162] on div at bounding box center [299, 258] width 599 height 468
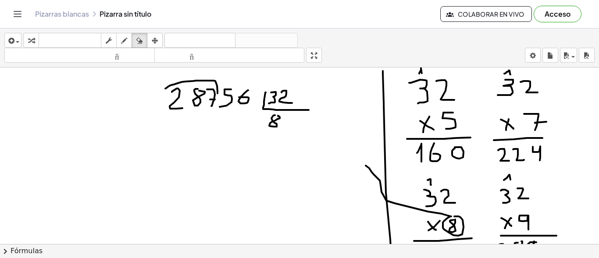
click at [369, 175] on div at bounding box center [299, 258] width 599 height 468
click at [126, 41] on icon "button" at bounding box center [124, 41] width 6 height 11
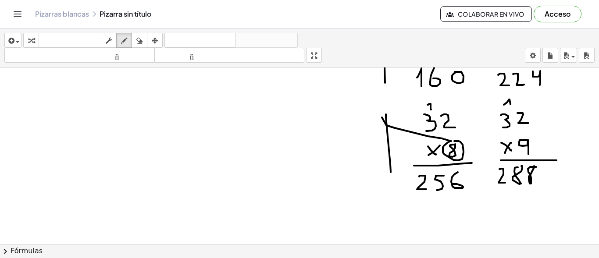
scroll to position [132, 0]
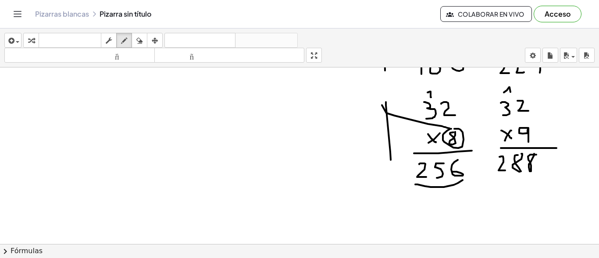
drag, startPoint x: 415, startPoint y: 185, endPoint x: 461, endPoint y: 182, distance: 46.1
click at [465, 179] on div at bounding box center [299, 170] width 599 height 468
drag, startPoint x: 444, startPoint y: 203, endPoint x: 468, endPoint y: 209, distance: 25.2
click at [449, 217] on div at bounding box center [299, 170] width 599 height 468
click at [467, 207] on div at bounding box center [299, 170] width 599 height 468
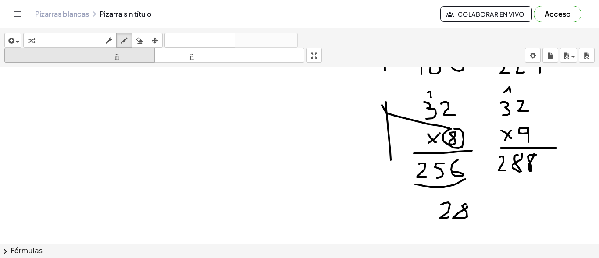
click at [142, 41] on icon "button" at bounding box center [139, 41] width 6 height 11
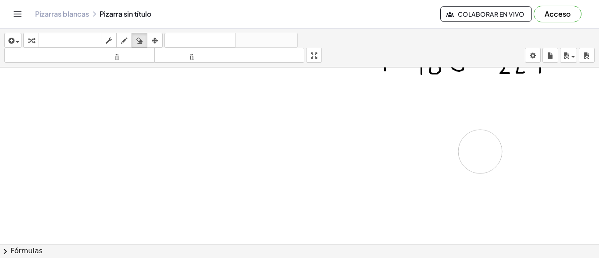
drag, startPoint x: 453, startPoint y: 209, endPoint x: 480, endPoint y: 152, distance: 63.0
click at [480, 152] on div at bounding box center [299, 170] width 599 height 468
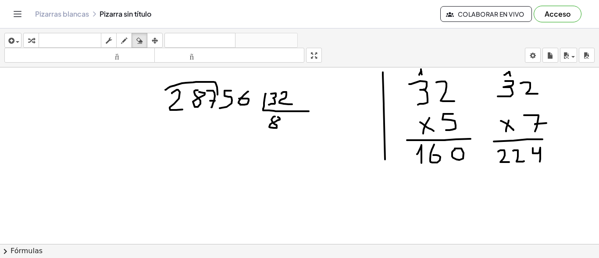
scroll to position [0, 0]
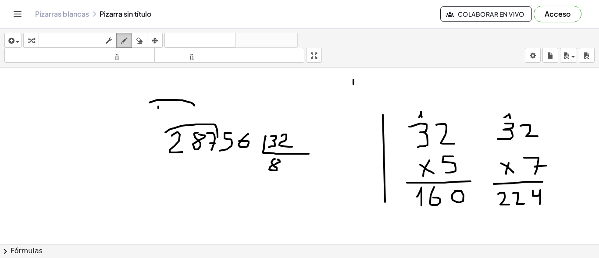
click at [126, 41] on icon "button" at bounding box center [124, 41] width 6 height 11
drag, startPoint x: 193, startPoint y: 161, endPoint x: 191, endPoint y: 177, distance: 15.4
drag, startPoint x: 206, startPoint y: 169, endPoint x: 211, endPoint y: 175, distance: 8.4
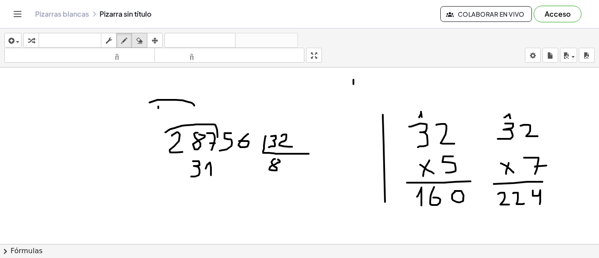
click at [139, 39] on icon "button" at bounding box center [139, 41] width 6 height 11
click at [123, 36] on icon "button" at bounding box center [124, 41] width 6 height 11
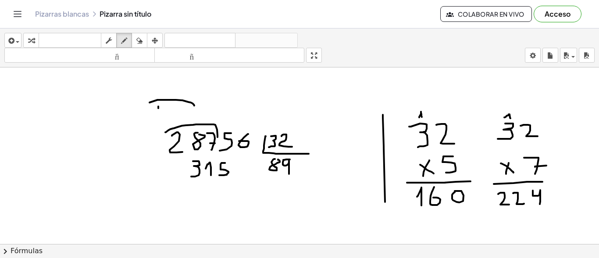
drag, startPoint x: 290, startPoint y: 160, endPoint x: 289, endPoint y: 174, distance: 14.5
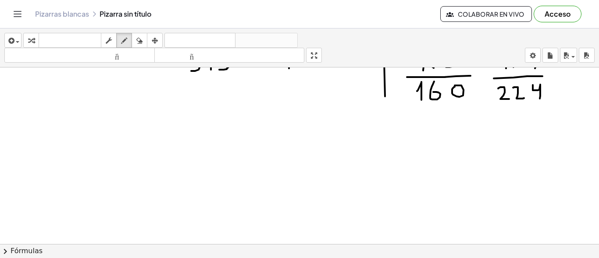
scroll to position [88, 0]
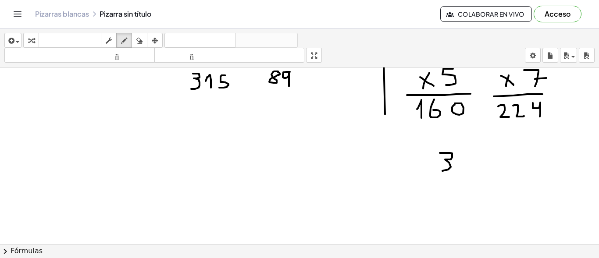
drag, startPoint x: 440, startPoint y: 153, endPoint x: 453, endPoint y: 171, distance: 22.5
click at [442, 171] on div at bounding box center [299, 214] width 599 height 468
drag, startPoint x: 462, startPoint y: 159, endPoint x: 470, endPoint y: 169, distance: 12.2
click at [470, 169] on div at bounding box center [299, 214] width 599 height 468
drag, startPoint x: 492, startPoint y: 152, endPoint x: 489, endPoint y: 169, distance: 17.5
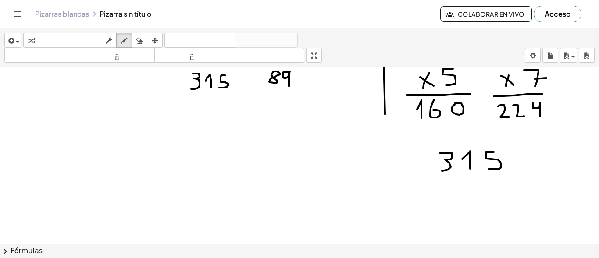
click at [489, 169] on div at bounding box center [299, 214] width 599 height 468
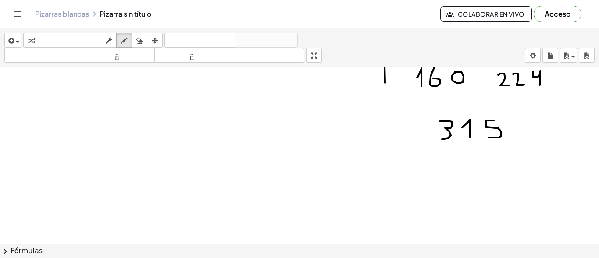
scroll to position [132, 0]
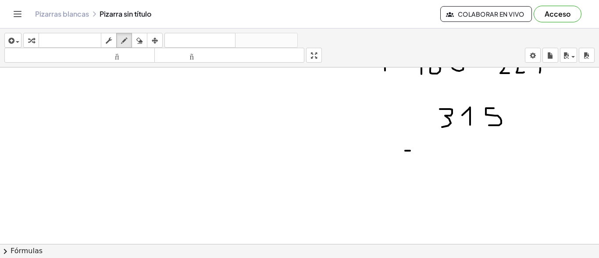
drag, startPoint x: 405, startPoint y: 151, endPoint x: 410, endPoint y: 151, distance: 4.8
click at [410, 151] on div at bounding box center [299, 170] width 599 height 468
drag, startPoint x: 438, startPoint y: 147, endPoint x: 450, endPoint y: 161, distance: 18.6
click at [450, 161] on div at bounding box center [299, 170] width 599 height 468
click at [471, 144] on div at bounding box center [299, 170] width 599 height 468
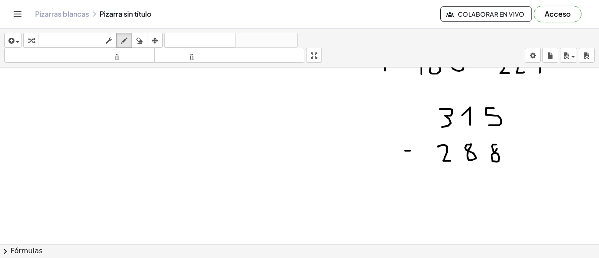
drag, startPoint x: 496, startPoint y: 145, endPoint x: 480, endPoint y: 153, distance: 18.1
click at [497, 146] on div at bounding box center [299, 170] width 599 height 468
drag, startPoint x: 431, startPoint y: 173, endPoint x: 522, endPoint y: 172, distance: 90.8
click at [522, 172] on div at bounding box center [299, 170] width 599 height 468
drag, startPoint x: 463, startPoint y: 106, endPoint x: 473, endPoint y: 119, distance: 16.3
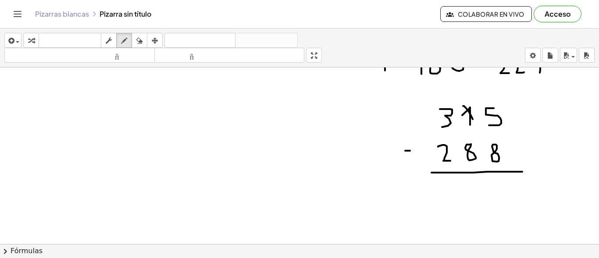
click at [473, 119] on div at bounding box center [299, 170] width 599 height 468
click at [482, 114] on div at bounding box center [299, 170] width 599 height 468
click at [465, 96] on div at bounding box center [299, 170] width 599 height 468
drag, startPoint x: 493, startPoint y: 176, endPoint x: 503, endPoint y: 194, distance: 20.2
click at [504, 194] on div at bounding box center [299, 170] width 599 height 468
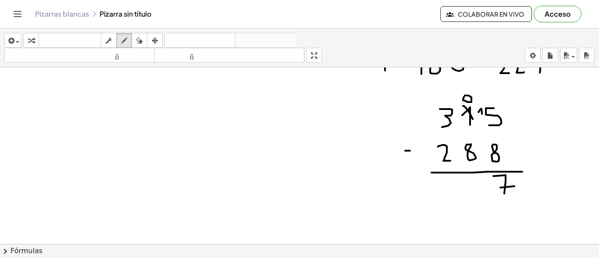
drag, startPoint x: 500, startPoint y: 188, endPoint x: 514, endPoint y: 186, distance: 14.1
click at [514, 186] on div at bounding box center [299, 170] width 599 height 468
drag, startPoint x: 439, startPoint y: 106, endPoint x: 453, endPoint y: 125, distance: 24.2
click at [453, 125] on div at bounding box center [299, 170] width 599 height 468
drag, startPoint x: 433, startPoint y: 98, endPoint x: 442, endPoint y: 103, distance: 9.4
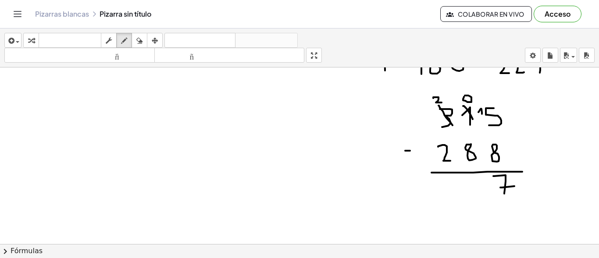
click at [442, 103] on div at bounding box center [299, 170] width 599 height 468
click at [457, 101] on div at bounding box center [299, 170] width 599 height 468
drag, startPoint x: 471, startPoint y: 180, endPoint x: 484, endPoint y: 193, distance: 18.0
click at [484, 193] on div at bounding box center [299, 170] width 599 height 468
click at [453, 181] on div at bounding box center [299, 170] width 599 height 468
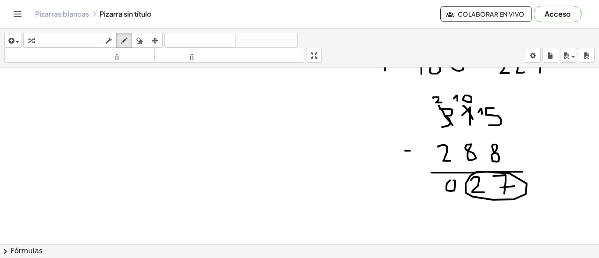
drag, startPoint x: 477, startPoint y: 172, endPoint x: 317, endPoint y: 149, distance: 162.1
click at [482, 172] on div at bounding box center [299, 170] width 599 height 468
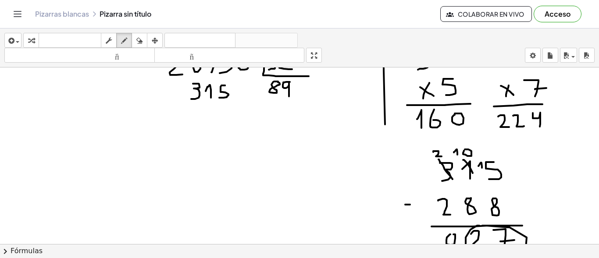
scroll to position [44, 0]
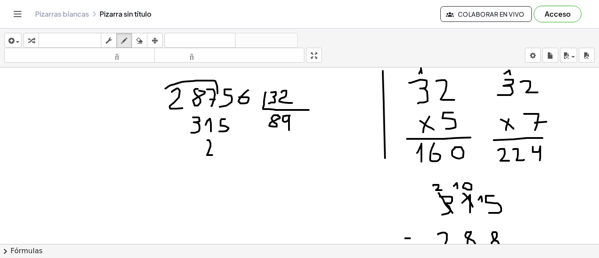
drag, startPoint x: 208, startPoint y: 140, endPoint x: 212, endPoint y: 155, distance: 15.4
click at [212, 155] on div at bounding box center [299, 258] width 599 height 468
drag, startPoint x: 215, startPoint y: 140, endPoint x: 221, endPoint y: 153, distance: 14.3
click at [222, 157] on div at bounding box center [299, 258] width 599 height 468
drag, startPoint x: 220, startPoint y: 148, endPoint x: 225, endPoint y: 148, distance: 4.8
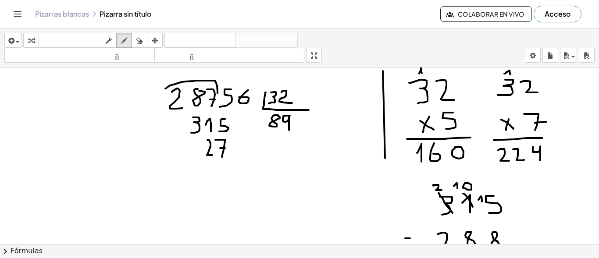
click at [225, 148] on div at bounding box center [299, 258] width 599 height 468
click at [205, 140] on div at bounding box center [299, 258] width 599 height 468
drag, startPoint x: 240, startPoint y: 110, endPoint x: 240, endPoint y: 126, distance: 16.2
click at [240, 126] on div at bounding box center [299, 258] width 599 height 468
drag, startPoint x: 235, startPoint y: 128, endPoint x: 244, endPoint y: 129, distance: 9.7
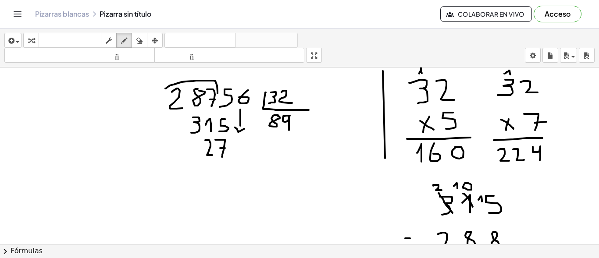
click at [244, 129] on div at bounding box center [299, 258] width 599 height 468
drag, startPoint x: 239, startPoint y: 141, endPoint x: 235, endPoint y: 149, distance: 8.6
click at [236, 149] on div at bounding box center [299, 258] width 599 height 468
click at [301, 115] on div at bounding box center [299, 258] width 599 height 468
drag, startPoint x: 220, startPoint y: 170, endPoint x: 230, endPoint y: 181, distance: 14.9
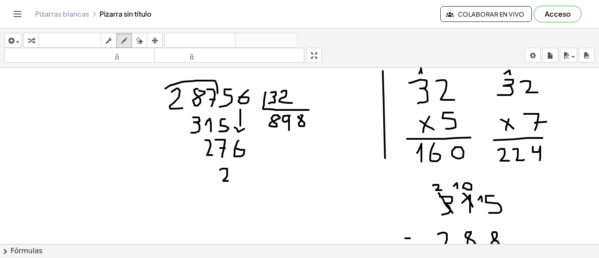
click at [230, 181] on div at bounding box center [299, 258] width 599 height 468
click at [239, 168] on div at bounding box center [299, 258] width 599 height 468
drag, startPoint x: 221, startPoint y: 200, endPoint x: 250, endPoint y: 189, distance: 30.5
click at [259, 186] on div at bounding box center [299, 258] width 599 height 468
click at [278, 112] on div at bounding box center [299, 258] width 599 height 468
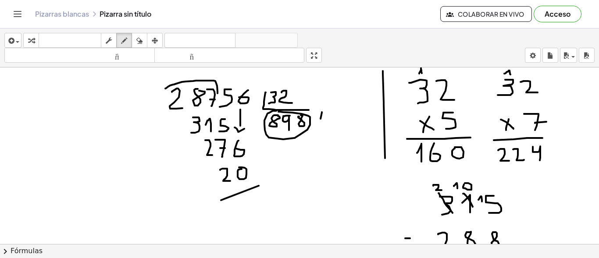
drag, startPoint x: 322, startPoint y: 112, endPoint x: 392, endPoint y: 112, distance: 70.2
click at [413, 78] on div at bounding box center [299, 258] width 599 height 468
click at [137, 42] on icon "button" at bounding box center [139, 41] width 6 height 11
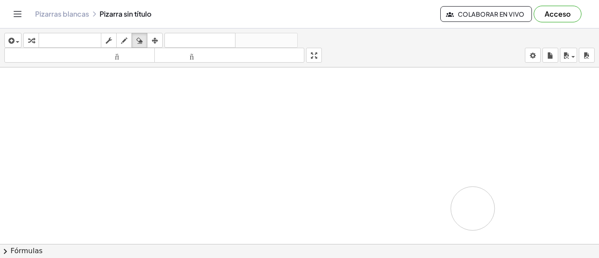
drag, startPoint x: 317, startPoint y: 97, endPoint x: 463, endPoint y: 198, distance: 177.4
click at [463, 198] on div at bounding box center [299, 258] width 599 height 468
drag, startPoint x: 451, startPoint y: 173, endPoint x: 52, endPoint y: 132, distance: 401.2
click at [413, 159] on div at bounding box center [299, 126] width 599 height 468
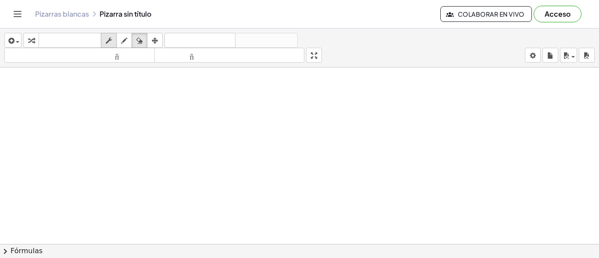
scroll to position [44, 0]
click at [124, 39] on icon "button" at bounding box center [124, 41] width 6 height 11
click at [120, 40] on div "button" at bounding box center [123, 40] width 11 height 11
drag, startPoint x: 135, startPoint y: 81, endPoint x: 141, endPoint y: 95, distance: 15.7
click at [141, 95] on div at bounding box center [299, 200] width 599 height 353
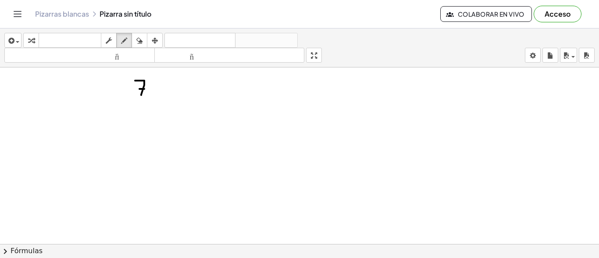
drag, startPoint x: 139, startPoint y: 89, endPoint x: 144, endPoint y: 89, distance: 4.8
click at [144, 89] on div at bounding box center [299, 200] width 599 height 353
drag, startPoint x: 153, startPoint y: 82, endPoint x: 156, endPoint y: 93, distance: 11.4
click at [156, 93] on div at bounding box center [299, 200] width 599 height 353
drag, startPoint x: 172, startPoint y: 93, endPoint x: 172, endPoint y: 87, distance: 6.2
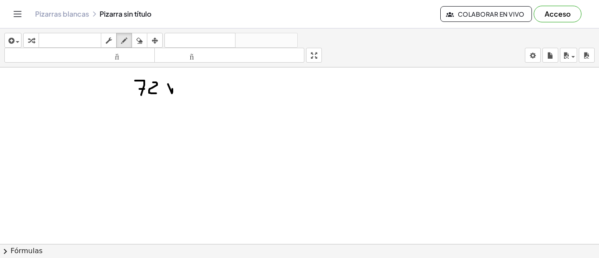
click at [172, 88] on div at bounding box center [299, 200] width 599 height 353
drag, startPoint x: 170, startPoint y: 85, endPoint x: 154, endPoint y: 77, distance: 17.8
click at [169, 94] on div at bounding box center [299, 200] width 599 height 353
click at [137, 42] on icon "button" at bounding box center [139, 41] width 6 height 11
drag, startPoint x: 131, startPoint y: 89, endPoint x: 185, endPoint y: 91, distance: 54.4
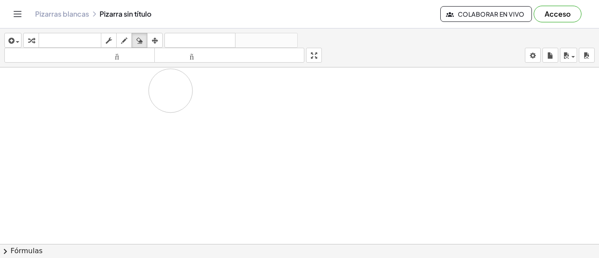
click at [185, 91] on div at bounding box center [299, 200] width 599 height 353
click at [122, 43] on icon "button" at bounding box center [124, 41] width 6 height 11
drag, startPoint x: 140, startPoint y: 80, endPoint x: 146, endPoint y: 96, distance: 16.9
click at [146, 96] on div at bounding box center [299, 200] width 599 height 353
drag, startPoint x: 143, startPoint y: 87, endPoint x: 150, endPoint y: 87, distance: 6.6
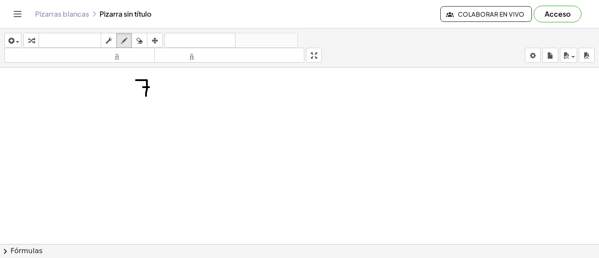
click at [150, 87] on div at bounding box center [299, 200] width 599 height 353
drag, startPoint x: 153, startPoint y: 81, endPoint x: 162, endPoint y: 96, distance: 17.8
click at [162, 96] on div at bounding box center [299, 200] width 599 height 353
click at [169, 82] on div at bounding box center [299, 200] width 599 height 353
drag, startPoint x: 192, startPoint y: 82, endPoint x: 185, endPoint y: 94, distance: 13.8
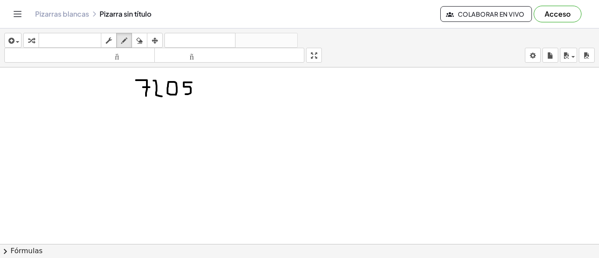
click at [185, 94] on div at bounding box center [299, 200] width 599 height 353
drag, startPoint x: 196, startPoint y: 86, endPoint x: 202, endPoint y: 96, distance: 11.4
click at [202, 96] on div at bounding box center [299, 200] width 599 height 353
drag, startPoint x: 213, startPoint y: 83, endPoint x: 212, endPoint y: 90, distance: 7.1
click at [212, 90] on div at bounding box center [299, 200] width 599 height 353
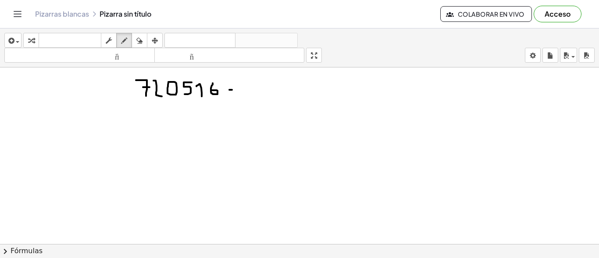
click at [232, 90] on div at bounding box center [299, 200] width 599 height 353
drag, startPoint x: 246, startPoint y: 82, endPoint x: 250, endPoint y: 99, distance: 16.7
click at [250, 99] on div at bounding box center [299, 200] width 599 height 353
drag, startPoint x: 259, startPoint y: 82, endPoint x: 264, endPoint y: 96, distance: 15.1
click at [264, 96] on div at bounding box center [299, 200] width 599 height 353
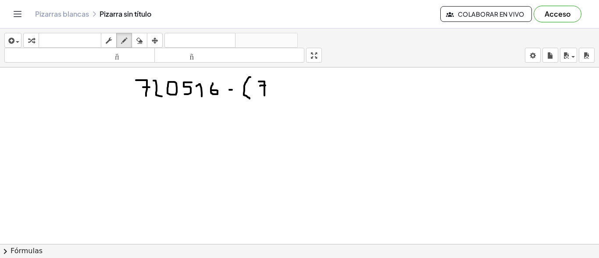
drag, startPoint x: 260, startPoint y: 86, endPoint x: 265, endPoint y: 86, distance: 5.3
click at [265, 86] on div at bounding box center [299, 200] width 599 height 353
drag, startPoint x: 278, startPoint y: 81, endPoint x: 274, endPoint y: 94, distance: 13.9
click at [274, 94] on div at bounding box center [299, 200] width 599 height 353
drag, startPoint x: 290, startPoint y: 83, endPoint x: 292, endPoint y: 91, distance: 8.5
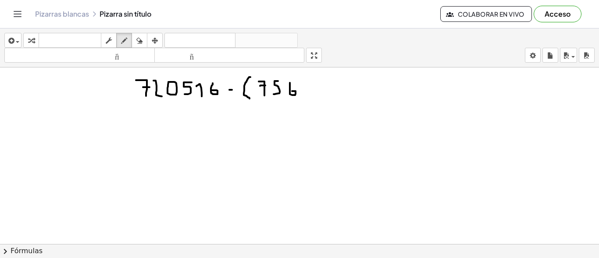
click at [292, 91] on div at bounding box center [299, 200] width 599 height 353
click at [311, 81] on div at bounding box center [299, 200] width 599 height 353
click at [323, 94] on div at bounding box center [299, 200] width 599 height 353
click at [324, 86] on div at bounding box center [299, 200] width 599 height 353
drag, startPoint x: 332, startPoint y: 82, endPoint x: 342, endPoint y: 86, distance: 10.7
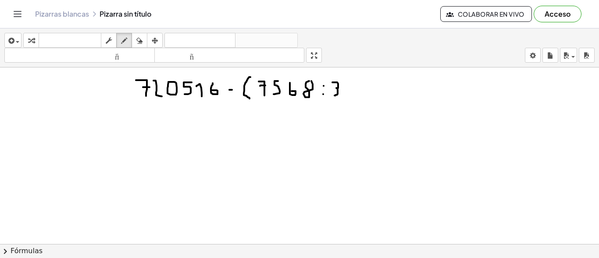
click at [334, 96] on div at bounding box center [299, 200] width 599 height 353
drag, startPoint x: 345, startPoint y: 82, endPoint x: 345, endPoint y: 90, distance: 8.3
click at [345, 90] on div at bounding box center [299, 200] width 599 height 353
drag, startPoint x: 351, startPoint y: 76, endPoint x: 352, endPoint y: 99, distance: 22.8
click at [352, 99] on div at bounding box center [299, 200] width 599 height 353
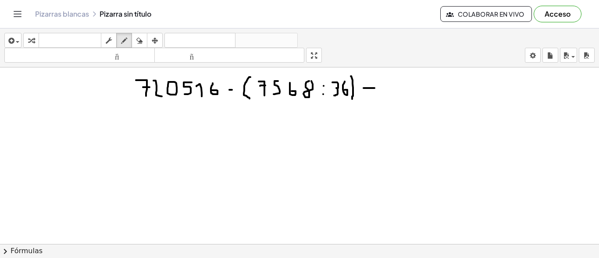
drag, startPoint x: 364, startPoint y: 88, endPoint x: 374, endPoint y: 88, distance: 10.5
click at [374, 88] on div at bounding box center [299, 200] width 599 height 353
drag, startPoint x: 370, startPoint y: 80, endPoint x: 370, endPoint y: 95, distance: 14.5
click at [370, 95] on div at bounding box center [299, 200] width 599 height 353
drag, startPoint x: 384, startPoint y: 86, endPoint x: 388, endPoint y: 94, distance: 8.6
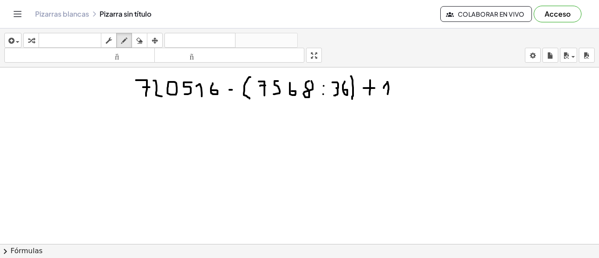
click at [388, 94] on div at bounding box center [299, 200] width 599 height 353
drag, startPoint x: 400, startPoint y: 83, endPoint x: 397, endPoint y: 93, distance: 10.5
click at [397, 93] on div at bounding box center [299, 200] width 599 height 353
drag, startPoint x: 408, startPoint y: 84, endPoint x: 418, endPoint y: 92, distance: 13.2
click at [418, 92] on div at bounding box center [299, 200] width 599 height 353
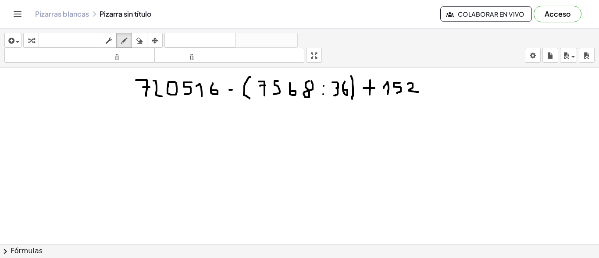
click at [425, 90] on div at bounding box center [299, 200] width 599 height 353
drag, startPoint x: 434, startPoint y: 81, endPoint x: 439, endPoint y: 93, distance: 12.6
click at [439, 93] on div at bounding box center [299, 200] width 599 height 353
click at [441, 89] on div at bounding box center [299, 200] width 599 height 353
click at [455, 81] on div at bounding box center [299, 200] width 599 height 353
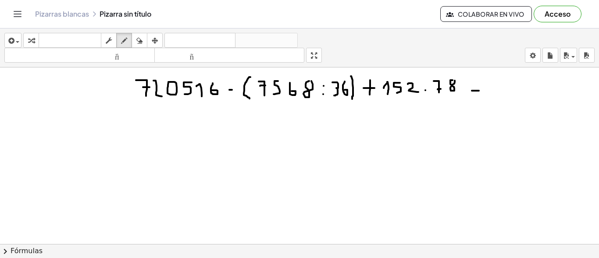
drag, startPoint x: 472, startPoint y: 91, endPoint x: 479, endPoint y: 91, distance: 7.0
click at [479, 91] on div at bounding box center [299, 200] width 599 height 353
click at [480, 84] on div at bounding box center [299, 200] width 599 height 353
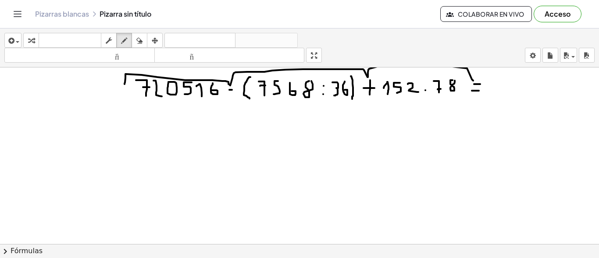
drag, startPoint x: 125, startPoint y: 82, endPoint x: 448, endPoint y: 167, distance: 334.1
click at [474, 81] on div at bounding box center [299, 200] width 599 height 353
drag, startPoint x: 265, startPoint y: 100, endPoint x: 349, endPoint y: 99, distance: 84.6
click at [349, 99] on div at bounding box center [299, 200] width 599 height 353
drag, startPoint x: 277, startPoint y: 119, endPoint x: 286, endPoint y: 136, distance: 19.8
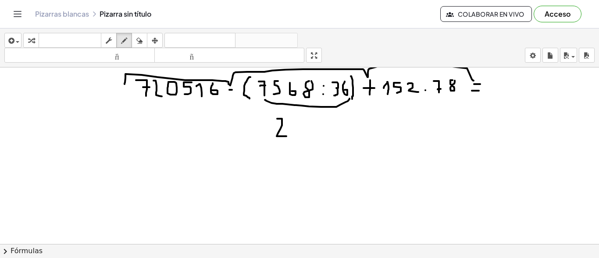
click at [286, 136] on div at bounding box center [299, 200] width 599 height 353
drag, startPoint x: 299, startPoint y: 124, endPoint x: 304, endPoint y: 136, distance: 13.4
click at [304, 136] on div at bounding box center [299, 200] width 599 height 353
click at [321, 125] on div at bounding box center [299, 200] width 599 height 353
click at [238, 129] on div at bounding box center [299, 200] width 599 height 353
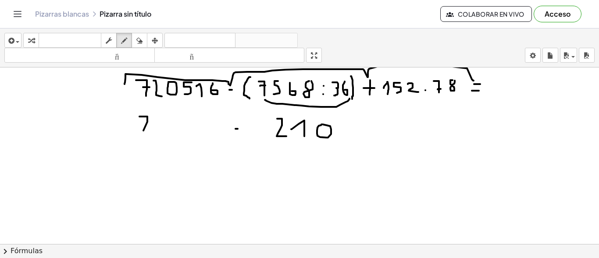
drag, startPoint x: 139, startPoint y: 117, endPoint x: 143, endPoint y: 132, distance: 15.2
click at [143, 132] on div at bounding box center [299, 200] width 599 height 353
drag, startPoint x: 143, startPoint y: 127, endPoint x: 147, endPoint y: 127, distance: 4.8
click at [147, 127] on div at bounding box center [299, 200] width 599 height 353
drag, startPoint x: 159, startPoint y: 121, endPoint x: 181, endPoint y: 132, distance: 24.7
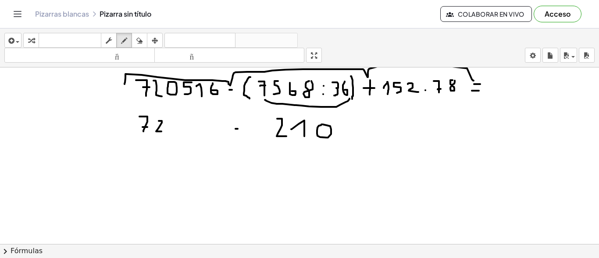
click at [162, 132] on div at bounding box center [299, 200] width 599 height 353
click at [176, 122] on div at bounding box center [299, 200] width 599 height 353
drag, startPoint x: 199, startPoint y: 121, endPoint x: 199, endPoint y: 130, distance: 9.2
click at [193, 132] on div at bounding box center [299, 200] width 599 height 353
drag, startPoint x: 207, startPoint y: 125, endPoint x: 211, endPoint y: 127, distance: 5.5
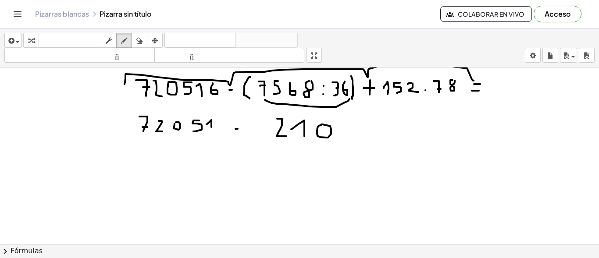
click at [211, 127] on div at bounding box center [299, 200] width 599 height 353
drag, startPoint x: 222, startPoint y: 119, endPoint x: 221, endPoint y: 126, distance: 6.7
click at [221, 126] on div at bounding box center [299, 200] width 599 height 353
drag, startPoint x: 233, startPoint y: 128, endPoint x: 248, endPoint y: 128, distance: 14.9
click at [248, 128] on div at bounding box center [299, 200] width 599 height 353
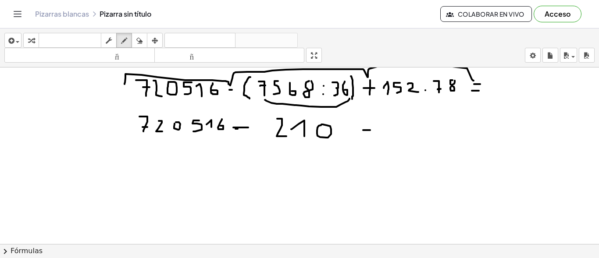
drag, startPoint x: 363, startPoint y: 130, endPoint x: 373, endPoint y: 130, distance: 9.6
click at [374, 130] on div at bounding box center [299, 200] width 599 height 353
drag, startPoint x: 367, startPoint y: 132, endPoint x: 367, endPoint y: 138, distance: 5.7
click at [367, 138] on div at bounding box center [299, 200] width 599 height 353
drag, startPoint x: 392, startPoint y: 101, endPoint x: 444, endPoint y: 116, distance: 53.7
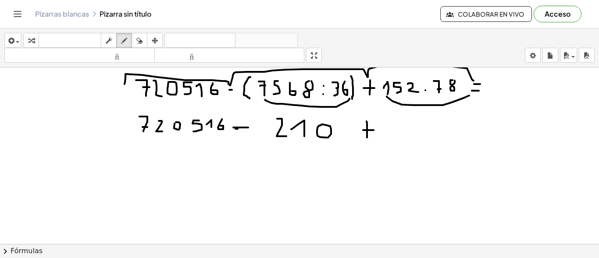
click at [469, 96] on div at bounding box center [299, 200] width 599 height 353
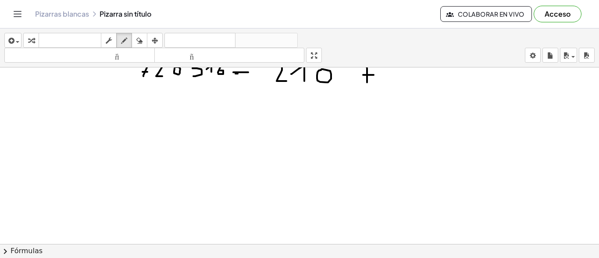
scroll to position [175, 0]
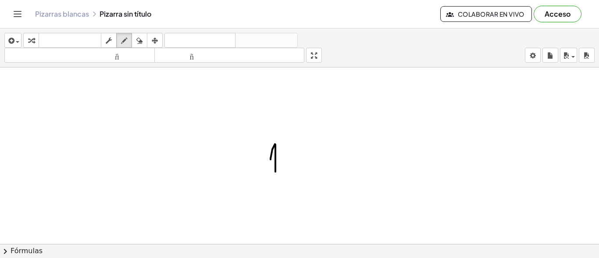
drag, startPoint x: 271, startPoint y: 159, endPoint x: 276, endPoint y: 173, distance: 15.4
click at [276, 173] on div at bounding box center [299, 157] width 599 height 530
drag, startPoint x: 300, startPoint y: 142, endPoint x: 290, endPoint y: 166, distance: 26.0
click at [290, 166] on div at bounding box center [299, 157] width 599 height 530
drag, startPoint x: 313, startPoint y: 143, endPoint x: 320, endPoint y: 164, distance: 21.2
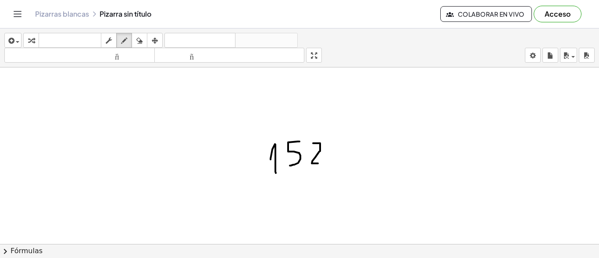
click at [320, 164] on div at bounding box center [299, 157] width 599 height 530
drag, startPoint x: 295, startPoint y: 182, endPoint x: 285, endPoint y: 195, distance: 16.2
click at [285, 195] on div at bounding box center [299, 157] width 599 height 530
drag, startPoint x: 285, startPoint y: 182, endPoint x: 292, endPoint y: 194, distance: 14.0
click at [292, 194] on div at bounding box center [299, 157] width 599 height 530
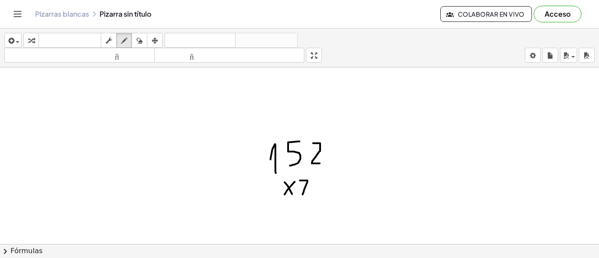
drag, startPoint x: 303, startPoint y: 181, endPoint x: 303, endPoint y: 195, distance: 14.0
click at [303, 195] on div at bounding box center [299, 157] width 599 height 530
click at [305, 189] on div at bounding box center [299, 157] width 599 height 530
click at [323, 180] on div at bounding box center [299, 157] width 599 height 530
drag, startPoint x: 259, startPoint y: 204, endPoint x: 326, endPoint y: 207, distance: 66.7
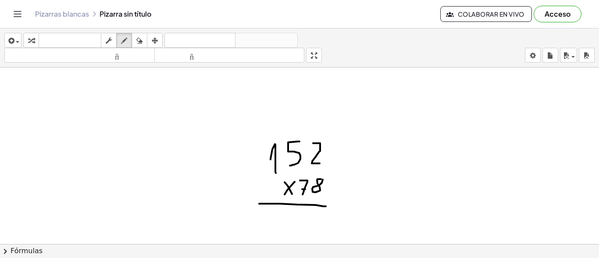
click at [326, 207] on div at bounding box center [299, 157] width 599 height 530
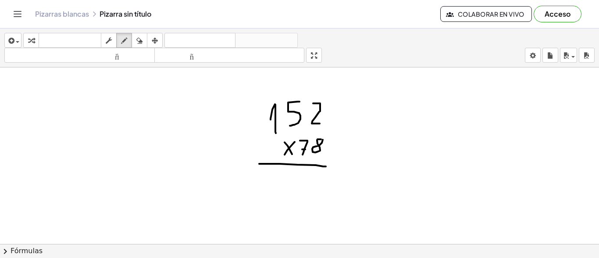
scroll to position [219, 0]
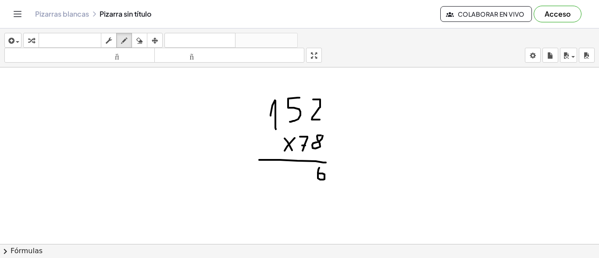
drag, startPoint x: 319, startPoint y: 168, endPoint x: 318, endPoint y: 174, distance: 5.8
click at [318, 174] on div at bounding box center [299, 113] width 599 height 530
drag, startPoint x: 291, startPoint y: 85, endPoint x: 294, endPoint y: 89, distance: 5.3
click at [294, 89] on div at bounding box center [299, 113] width 599 height 530
drag, startPoint x: 300, startPoint y: 172, endPoint x: 303, endPoint y: 179, distance: 7.1
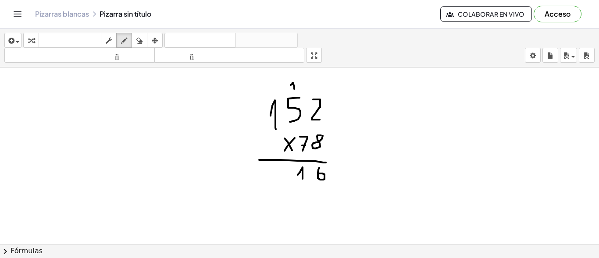
click at [303, 179] on div at bounding box center [299, 113] width 599 height 530
drag, startPoint x: 270, startPoint y: 86, endPoint x: 275, endPoint y: 92, distance: 7.8
click at [275, 92] on div at bounding box center [299, 113] width 599 height 530
drag, startPoint x: 266, startPoint y: 173, endPoint x: 269, endPoint y: 178, distance: 6.7
click at [269, 178] on div at bounding box center [299, 113] width 599 height 530
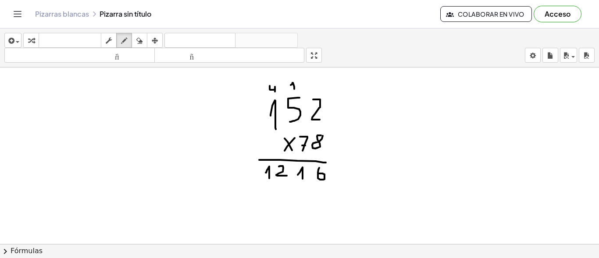
drag, startPoint x: 280, startPoint y: 166, endPoint x: 287, endPoint y: 176, distance: 11.9
click at [287, 176] on div at bounding box center [299, 113] width 599 height 530
click at [141, 43] on icon "button" at bounding box center [139, 41] width 6 height 11
click at [261, 70] on div at bounding box center [299, 113] width 599 height 530
click at [274, 72] on div at bounding box center [299, 113] width 599 height 530
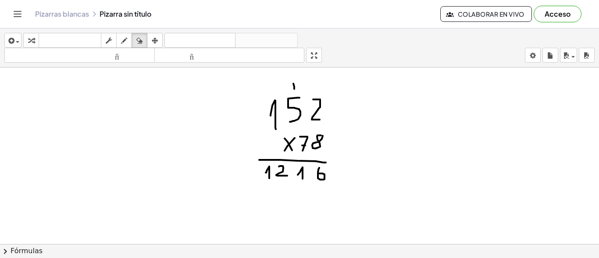
click at [289, 75] on div at bounding box center [299, 113] width 599 height 530
click at [126, 40] on icon "button" at bounding box center [124, 41] width 6 height 11
drag, startPoint x: 318, startPoint y: 194, endPoint x: 324, endPoint y: 194, distance: 5.7
click at [324, 194] on div at bounding box center [299, 113] width 599 height 530
drag, startPoint x: 221, startPoint y: 193, endPoint x: 229, endPoint y: 193, distance: 8.3
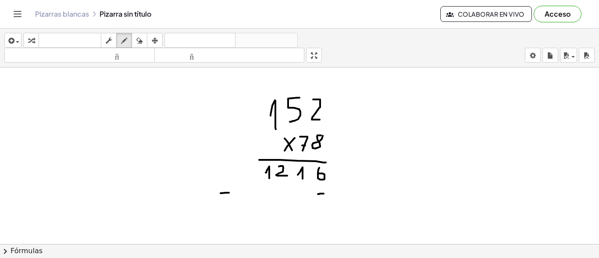
click at [229, 193] on div at bounding box center [299, 113] width 599 height 530
drag, startPoint x: 225, startPoint y: 186, endPoint x: 224, endPoint y: 200, distance: 14.1
click at [224, 200] on div at bounding box center [299, 113] width 599 height 530
drag, startPoint x: 297, startPoint y: 189, endPoint x: 304, endPoint y: 200, distance: 12.6
click at [304, 200] on div at bounding box center [299, 113] width 599 height 530
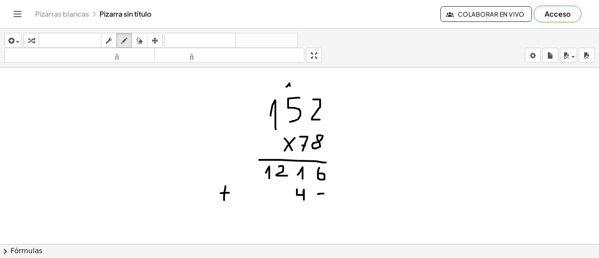
click at [290, 87] on div at bounding box center [299, 113] width 599 height 530
drag, startPoint x: 283, startPoint y: 185, endPoint x: 281, endPoint y: 193, distance: 7.8
click at [281, 193] on div at bounding box center [299, 113] width 599 height 530
drag, startPoint x: 262, startPoint y: 82, endPoint x: 267, endPoint y: 93, distance: 12.2
click at [267, 93] on div at bounding box center [299, 113] width 599 height 530
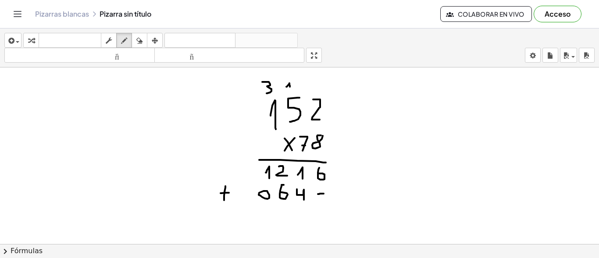
click at [267, 191] on div at bounding box center [299, 113] width 599 height 530
drag, startPoint x: 242, startPoint y: 191, endPoint x: 246, endPoint y: 200, distance: 9.6
click at [246, 200] on div at bounding box center [299, 113] width 599 height 530
drag, startPoint x: 217, startPoint y: 207, endPoint x: 337, endPoint y: 212, distance: 120.7
click at [337, 212] on div at bounding box center [299, 113] width 599 height 530
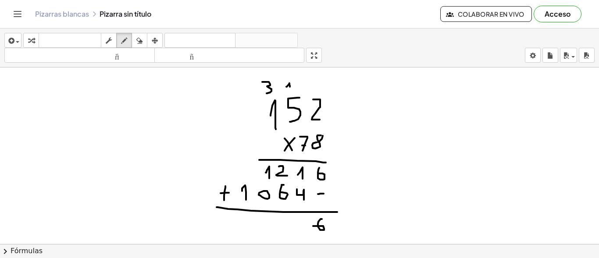
drag, startPoint x: 322, startPoint y: 219, endPoint x: 313, endPoint y: 226, distance: 11.2
click at [313, 226] on div at bounding box center [299, 113] width 599 height 530
drag, startPoint x: 303, startPoint y: 215, endPoint x: 303, endPoint y: 229, distance: 13.6
click at [303, 229] on div at bounding box center [299, 113] width 599 height 530
click at [289, 212] on div at bounding box center [299, 113] width 599 height 530
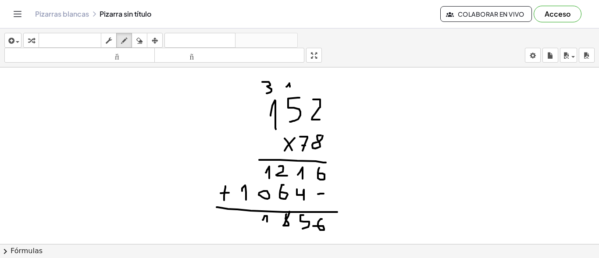
drag, startPoint x: 263, startPoint y: 220, endPoint x: 267, endPoint y: 226, distance: 7.2
click at [267, 226] on div at bounding box center [299, 113] width 599 height 530
drag, startPoint x: 246, startPoint y: 220, endPoint x: 253, endPoint y: 234, distance: 15.5
click at [254, 228] on div at bounding box center [299, 113] width 599 height 530
drag, startPoint x: 253, startPoint y: 237, endPoint x: 325, endPoint y: 239, distance: 72.8
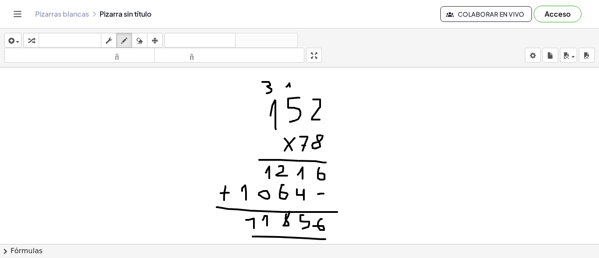
click at [325, 239] on div at bounding box center [299, 113] width 599 height 530
click at [221, 179] on div at bounding box center [299, 113] width 599 height 530
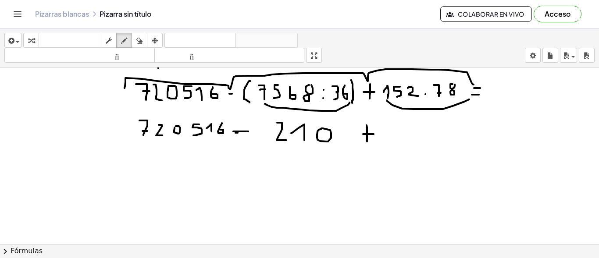
scroll to position [3, 0]
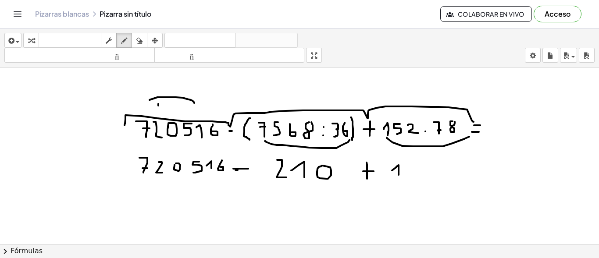
drag, startPoint x: 392, startPoint y: 171, endPoint x: 399, endPoint y: 175, distance: 7.9
drag, startPoint x: 409, startPoint y: 168, endPoint x: 414, endPoint y: 175, distance: 8.8
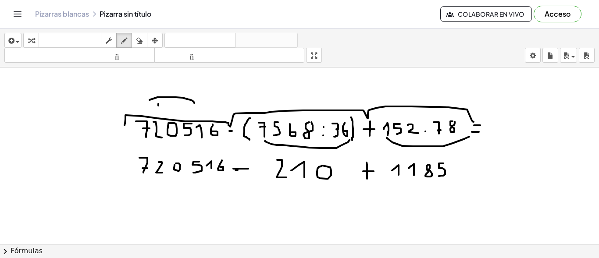
drag, startPoint x: 443, startPoint y: 164, endPoint x: 439, endPoint y: 176, distance: 13.5
drag, startPoint x: 456, startPoint y: 164, endPoint x: 456, endPoint y: 169, distance: 5.7
drag, startPoint x: 484, startPoint y: 176, endPoint x: 491, endPoint y: 176, distance: 7.0
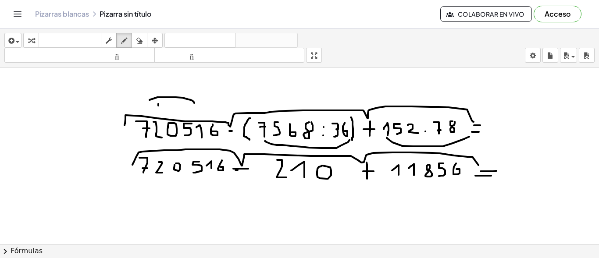
drag, startPoint x: 132, startPoint y: 165, endPoint x: 478, endPoint y: 165, distance: 346.0
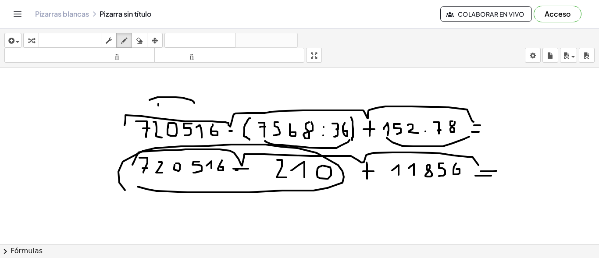
drag, startPoint x: 138, startPoint y: 187, endPoint x: 132, endPoint y: 191, distance: 6.9
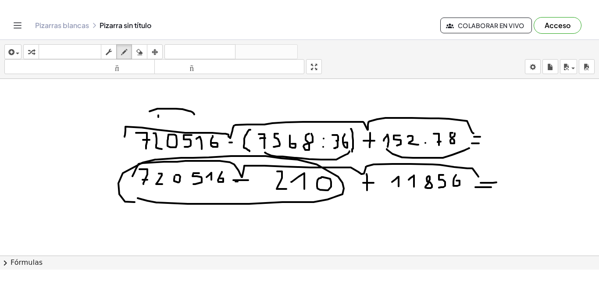
scroll to position [46, 0]
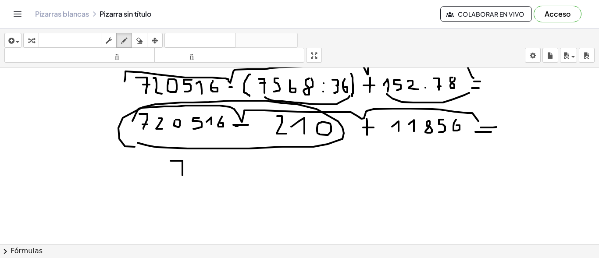
drag, startPoint x: 177, startPoint y: 161, endPoint x: 182, endPoint y: 175, distance: 15.4
drag, startPoint x: 179, startPoint y: 171, endPoint x: 189, endPoint y: 171, distance: 10.5
drag, startPoint x: 195, startPoint y: 161, endPoint x: 204, endPoint y: 176, distance: 17.7
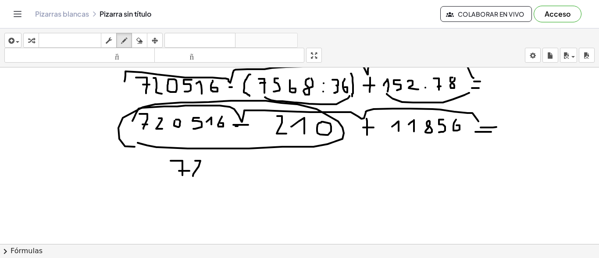
drag, startPoint x: 228, startPoint y: 162, endPoint x: 225, endPoint y: 173, distance: 11.6
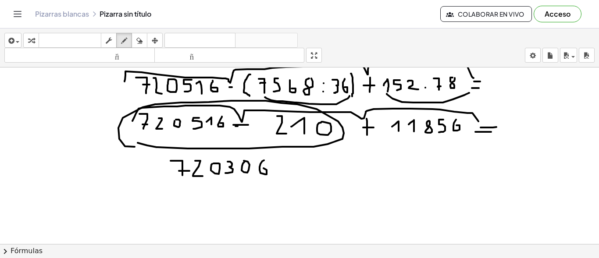
drag, startPoint x: 264, startPoint y: 160, endPoint x: 261, endPoint y: 168, distance: 8.5
drag, startPoint x: 325, startPoint y: 167, endPoint x: 331, endPoint y: 167, distance: 5.7
drag, startPoint x: 330, startPoint y: 163, endPoint x: 328, endPoint y: 171, distance: 7.7
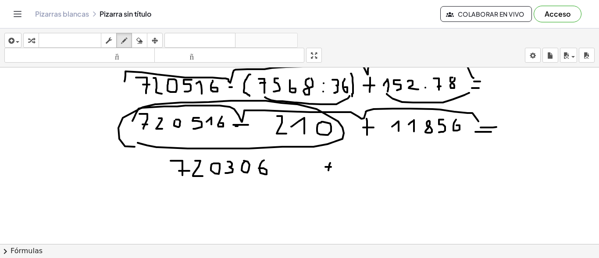
drag, startPoint x: 360, startPoint y: 166, endPoint x: 364, endPoint y: 173, distance: 7.7
drag, startPoint x: 373, startPoint y: 163, endPoint x: 373, endPoint y: 172, distance: 9.2
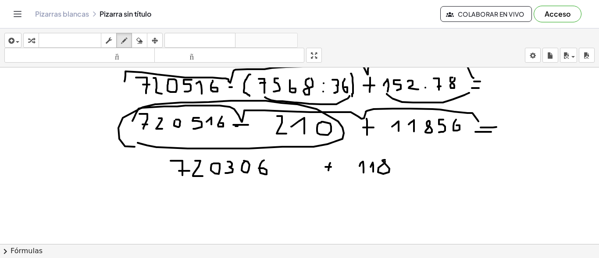
drag, startPoint x: 399, startPoint y: 161, endPoint x: 389, endPoint y: 172, distance: 14.9
drag, startPoint x: 410, startPoint y: 162, endPoint x: 406, endPoint y: 168, distance: 7.5
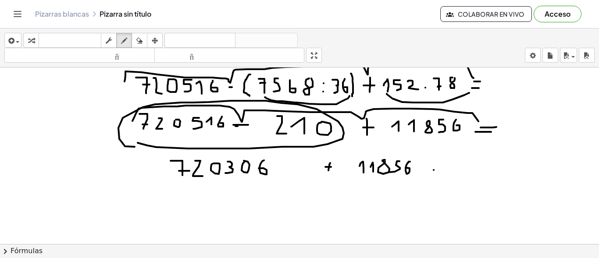
drag, startPoint x: 434, startPoint y: 170, endPoint x: 447, endPoint y: 171, distance: 13.6
drag, startPoint x: 438, startPoint y: 160, endPoint x: 457, endPoint y: 160, distance: 19.3
